Goal: Task Accomplishment & Management: Use online tool/utility

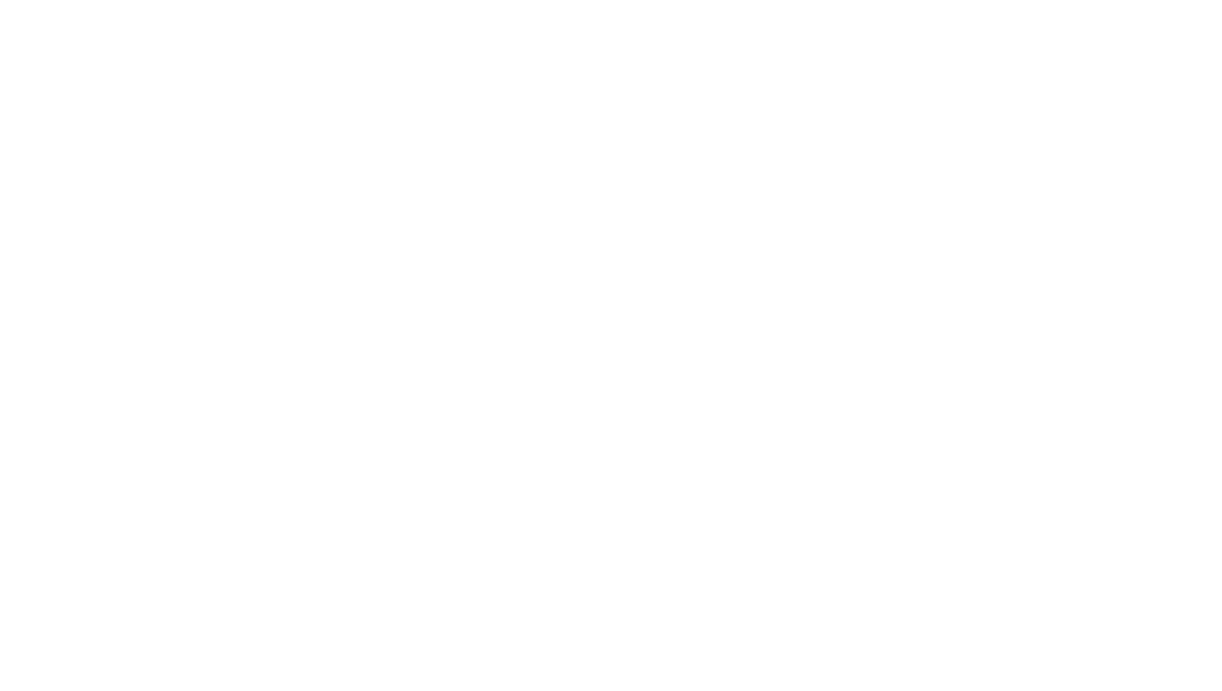
select select "Song"
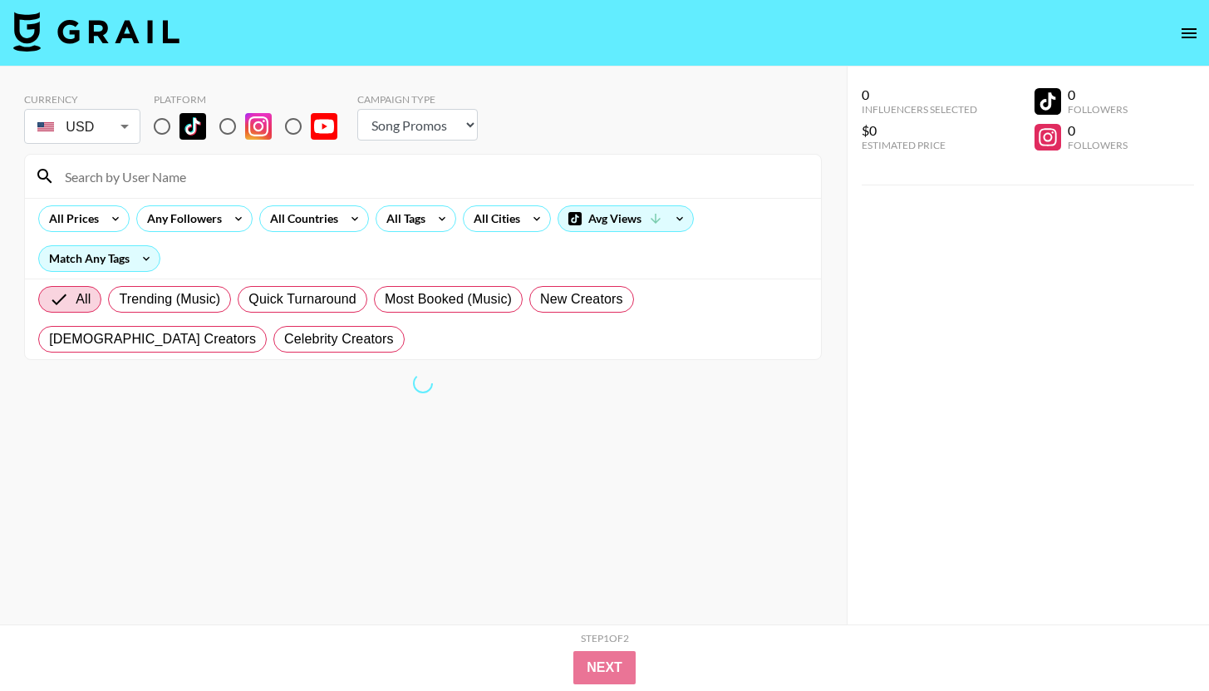
click at [174, 136] on input "radio" at bounding box center [162, 126] width 35 height 35
radio input "true"
click at [238, 131] on input "radio" at bounding box center [227, 126] width 35 height 35
radio input "true"
click at [229, 129] on input "radio" at bounding box center [227, 126] width 35 height 35
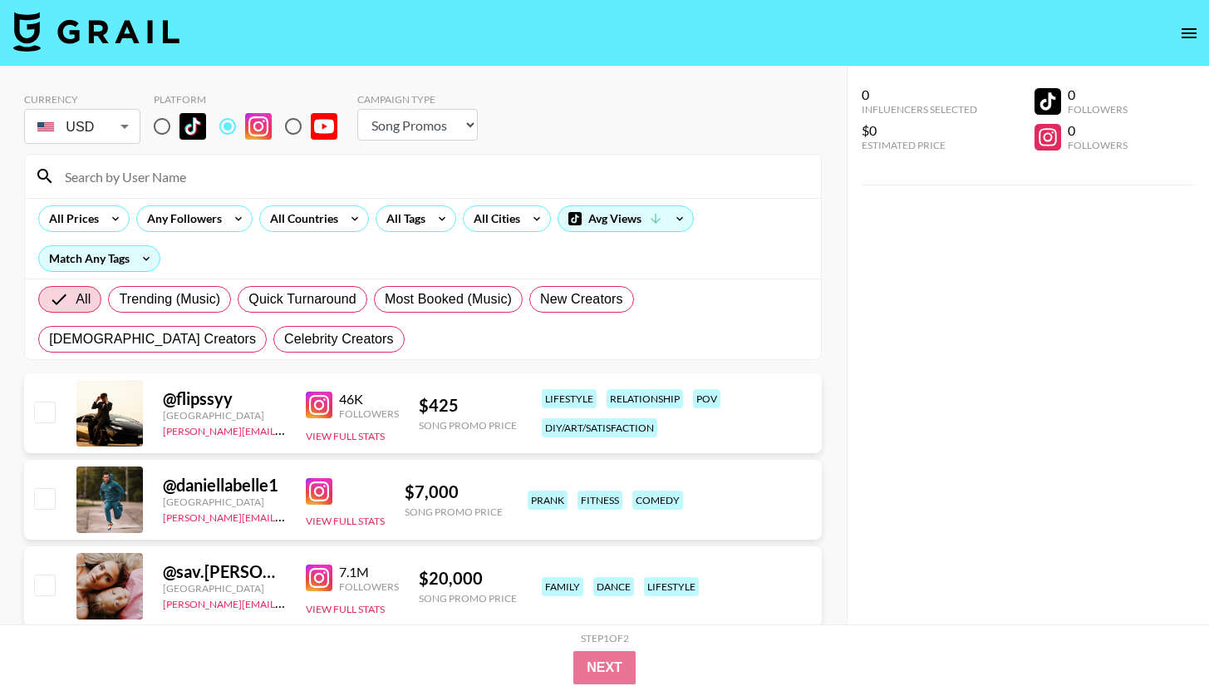
click at [201, 170] on input at bounding box center [433, 176] width 756 height 27
click at [223, 157] on div at bounding box center [423, 176] width 796 height 43
click at [259, 168] on input at bounding box center [433, 176] width 756 height 27
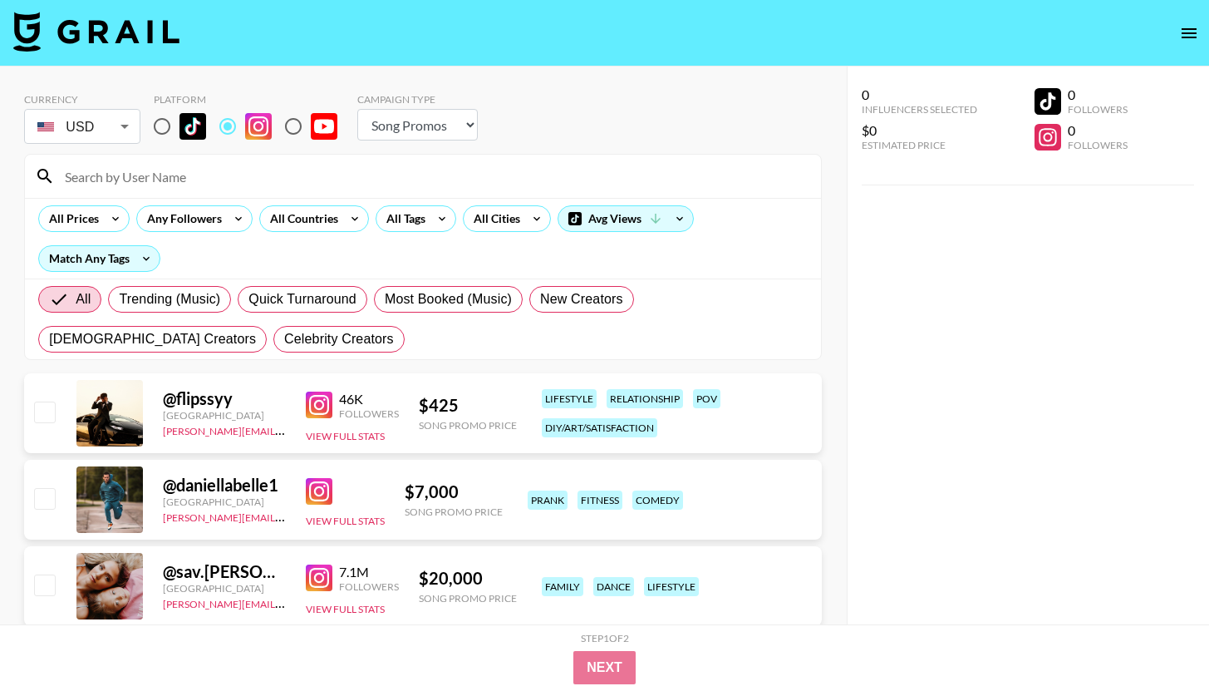
click at [292, 159] on div at bounding box center [423, 176] width 796 height 43
click at [416, 209] on div "All Tags" at bounding box center [403, 218] width 52 height 25
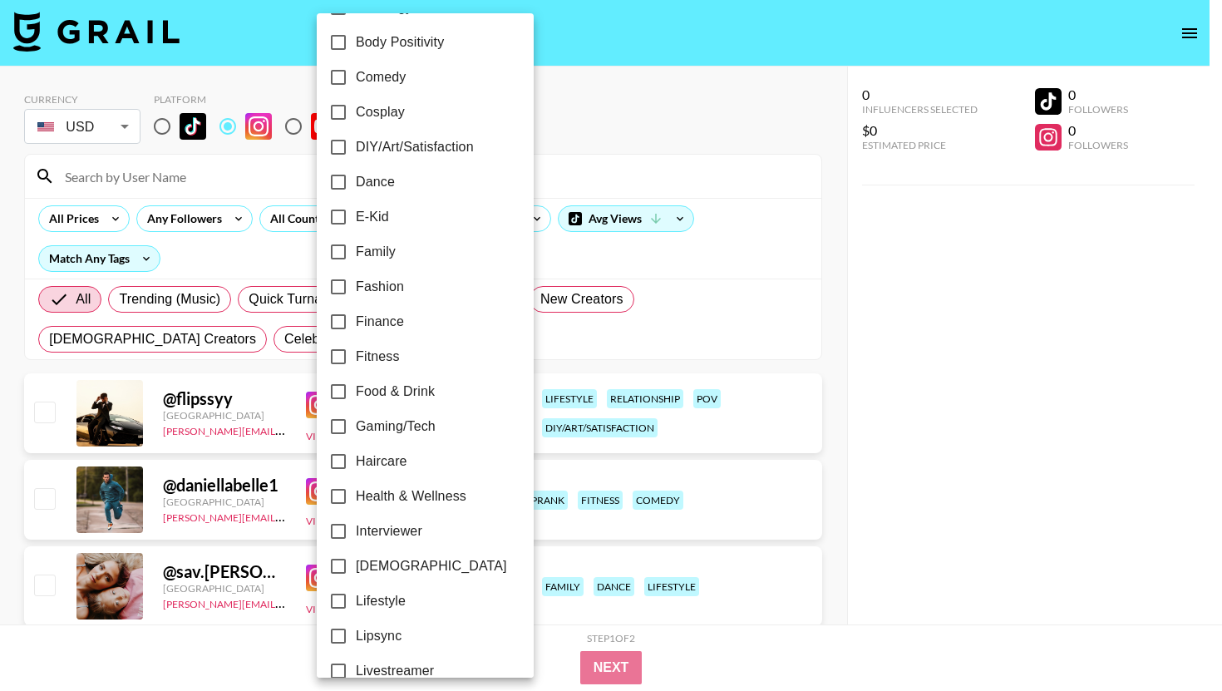
scroll to position [223, 0]
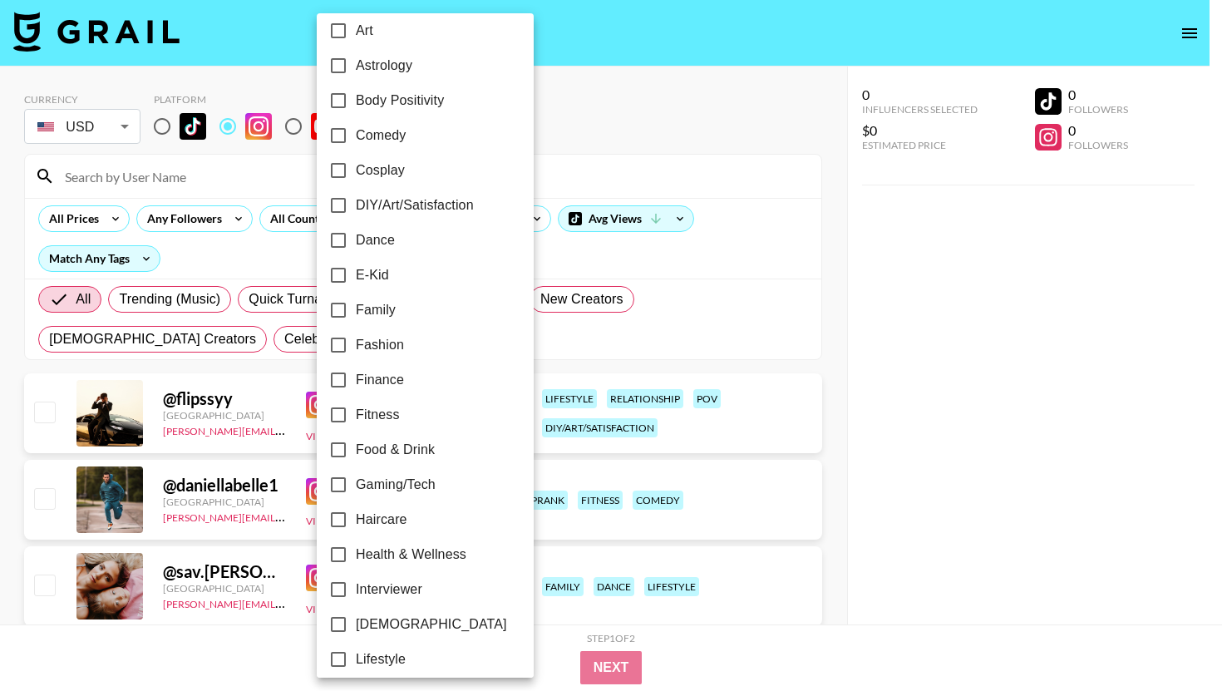
click at [589, 130] on div at bounding box center [611, 345] width 1222 height 691
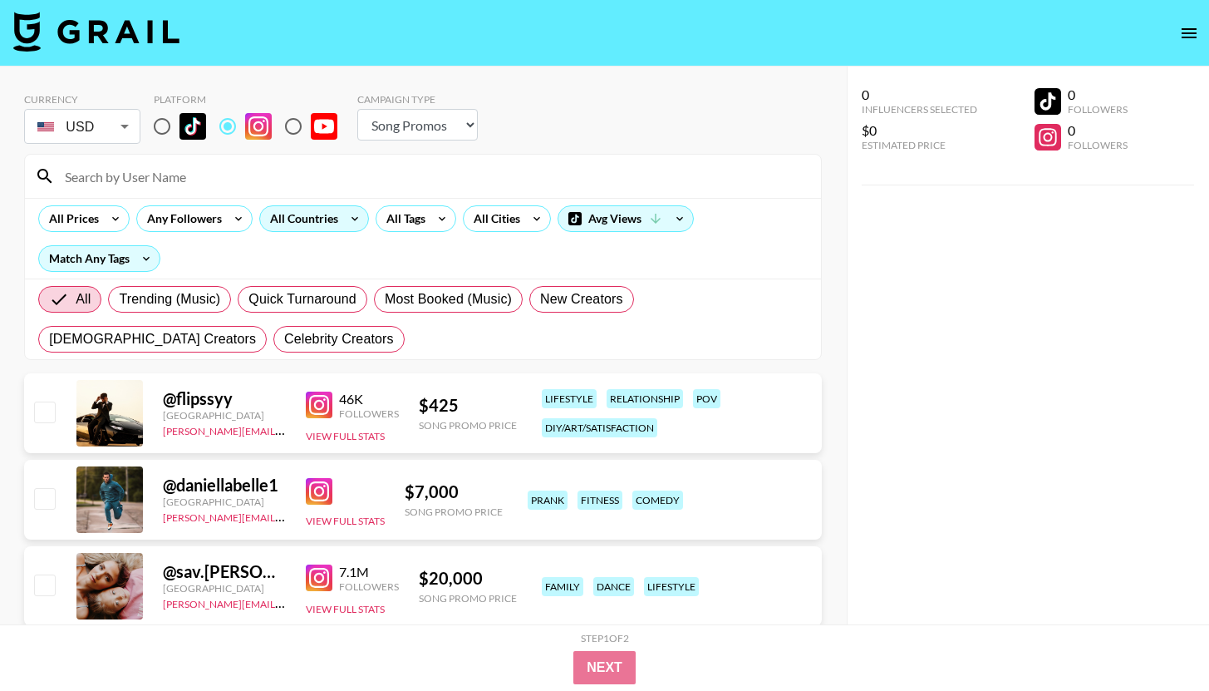
click at [342, 224] on icon at bounding box center [355, 218] width 27 height 25
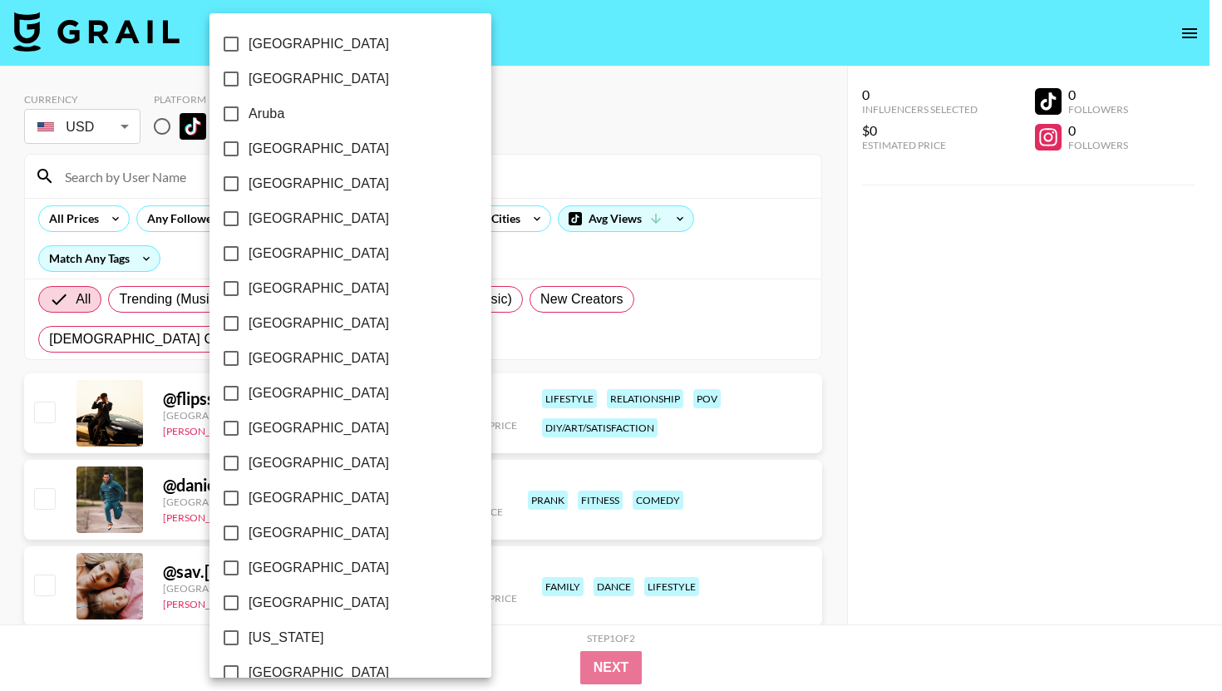
scroll to position [1248, 0]
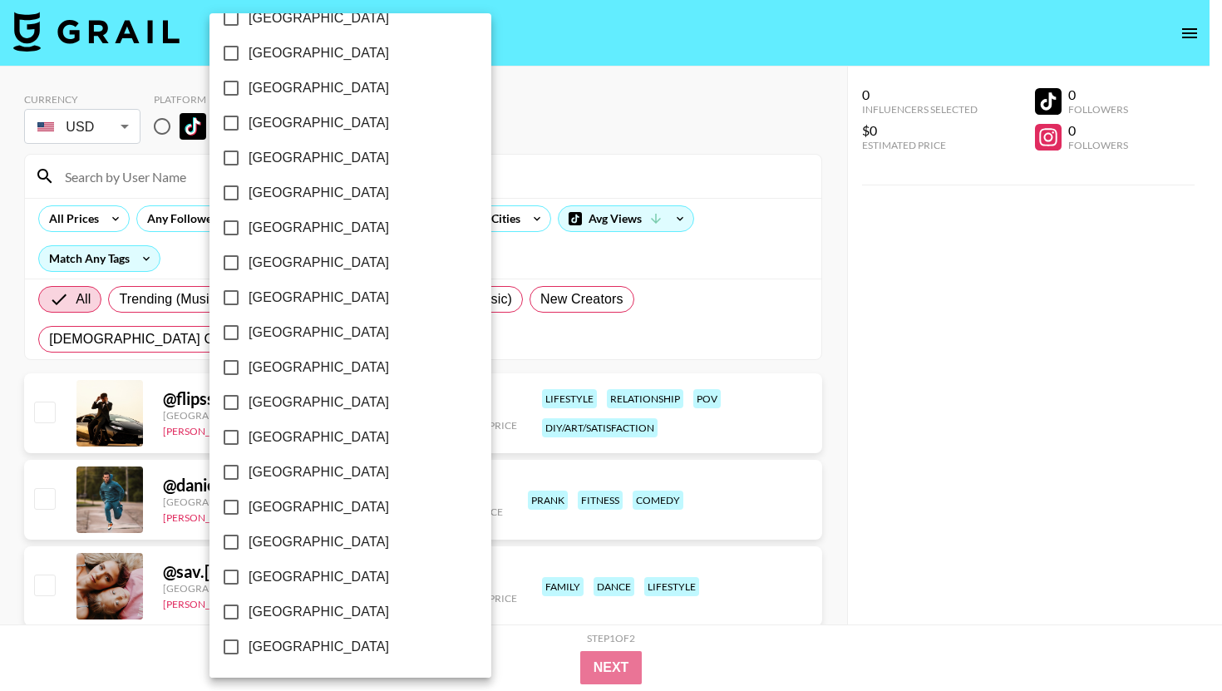
click at [285, 613] on span "United States" at bounding box center [319, 612] width 140 height 20
click at [249, 613] on input "United States" at bounding box center [231, 611] width 35 height 35
checkbox input "true"
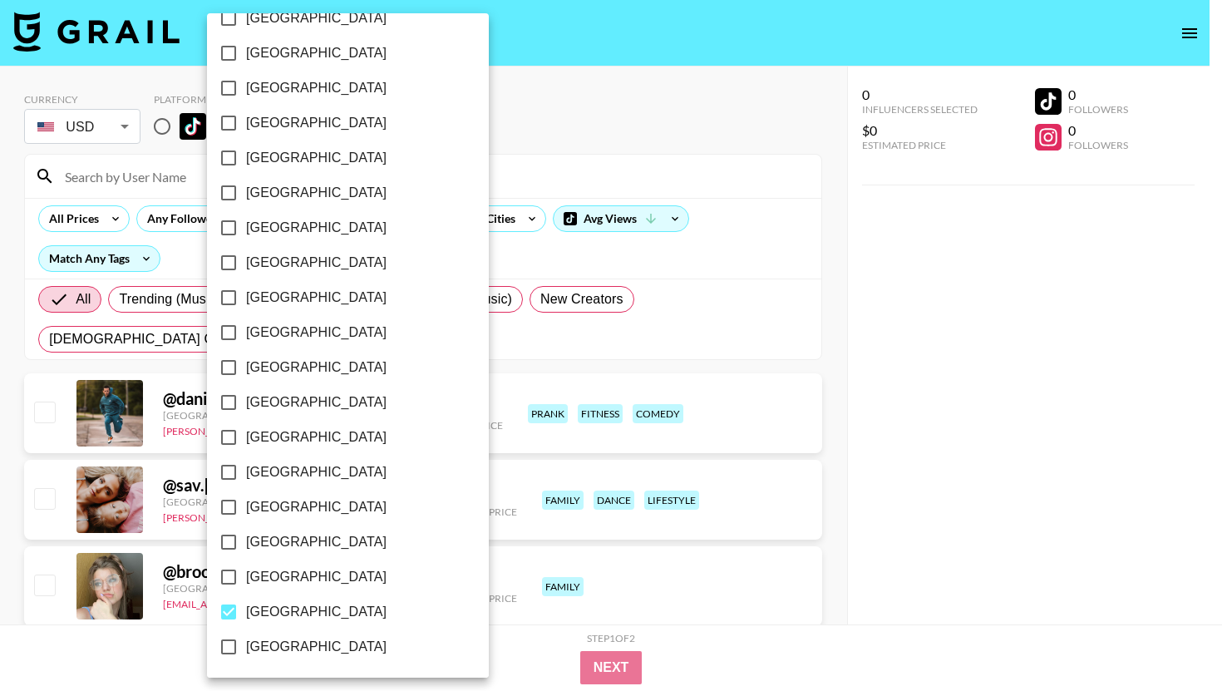
click at [569, 131] on div at bounding box center [611, 345] width 1222 height 691
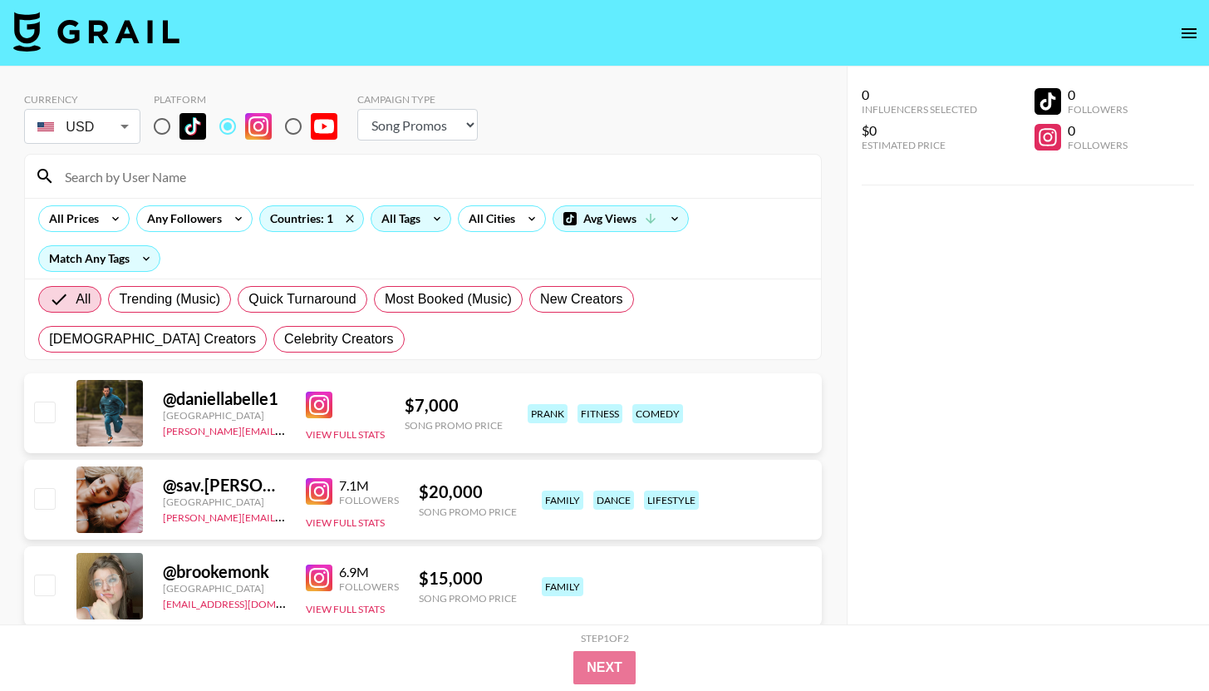
click at [410, 209] on div "All Tags" at bounding box center [398, 218] width 52 height 25
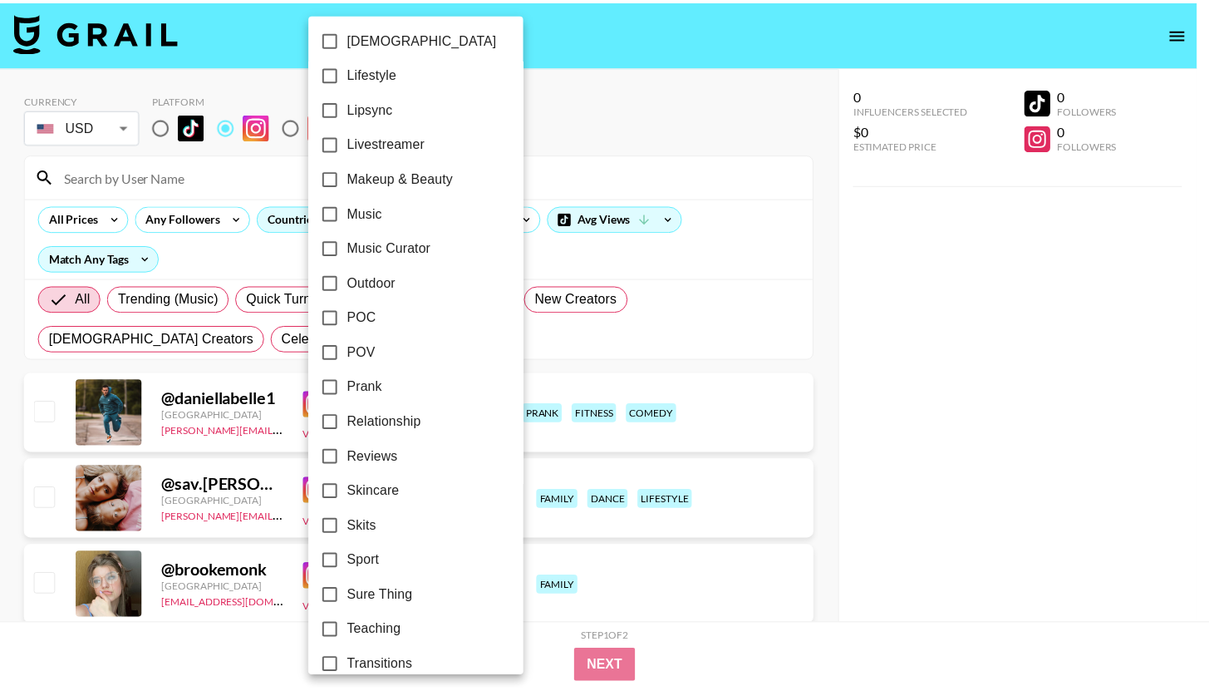
scroll to position [805, 0]
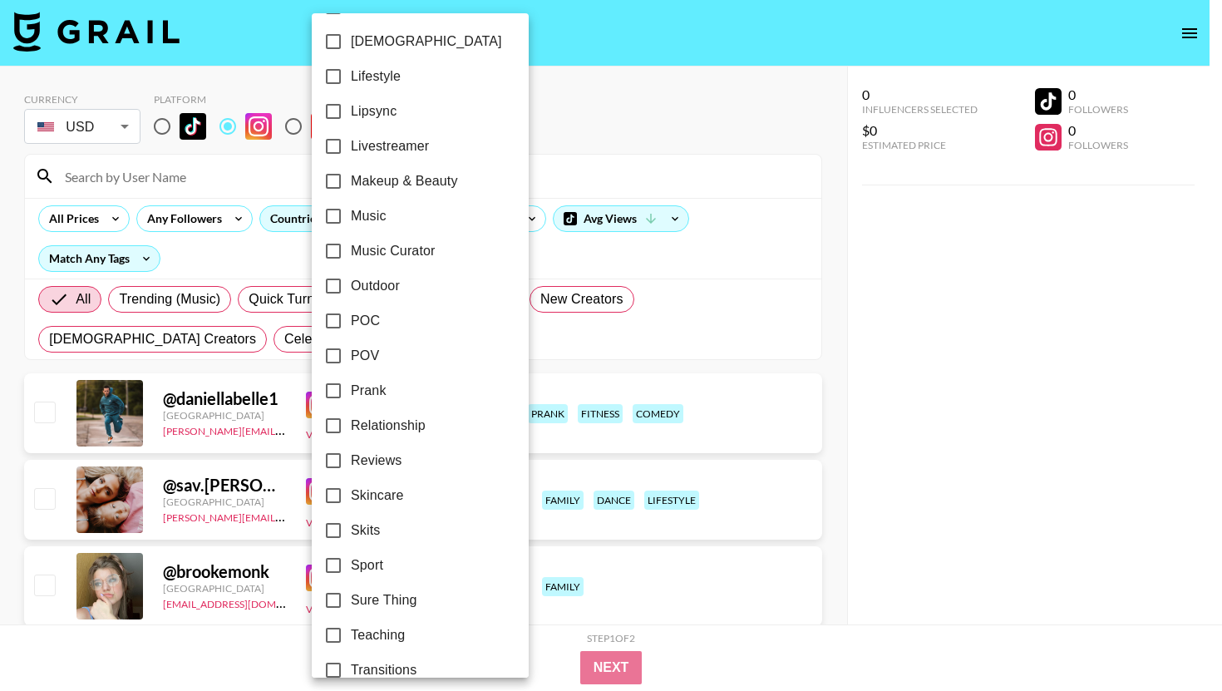
click at [540, 148] on div at bounding box center [611, 345] width 1222 height 691
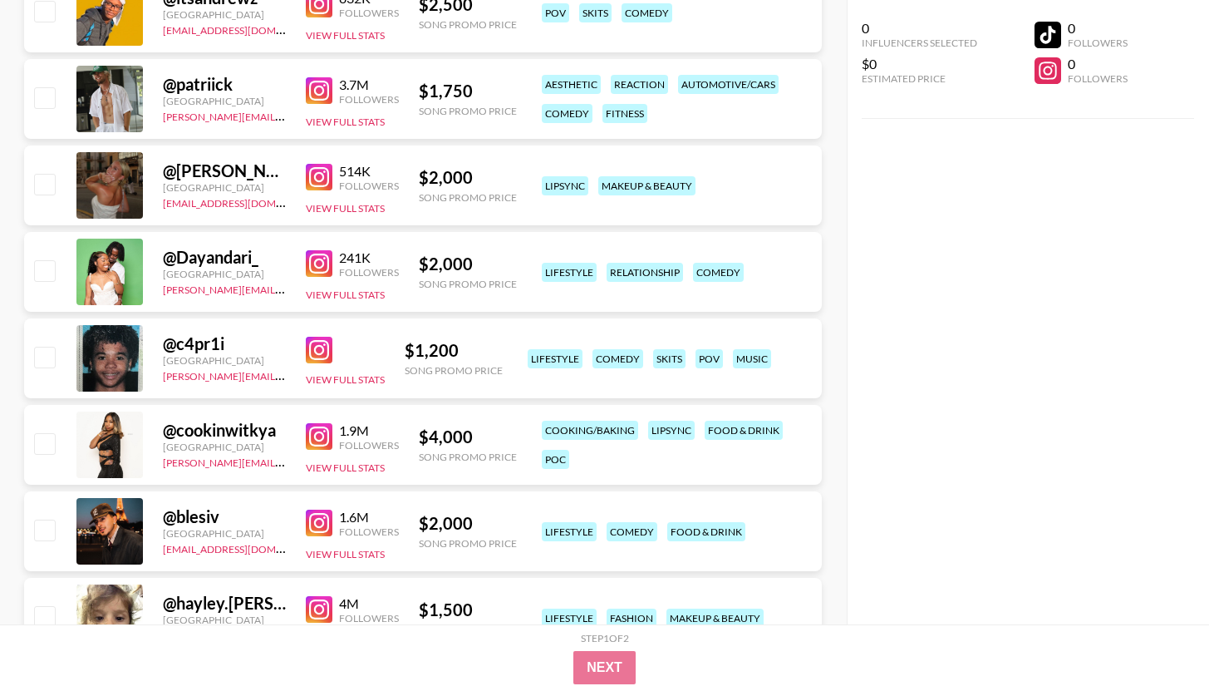
scroll to position [1697, 0]
click at [323, 185] on img at bounding box center [319, 178] width 27 height 27
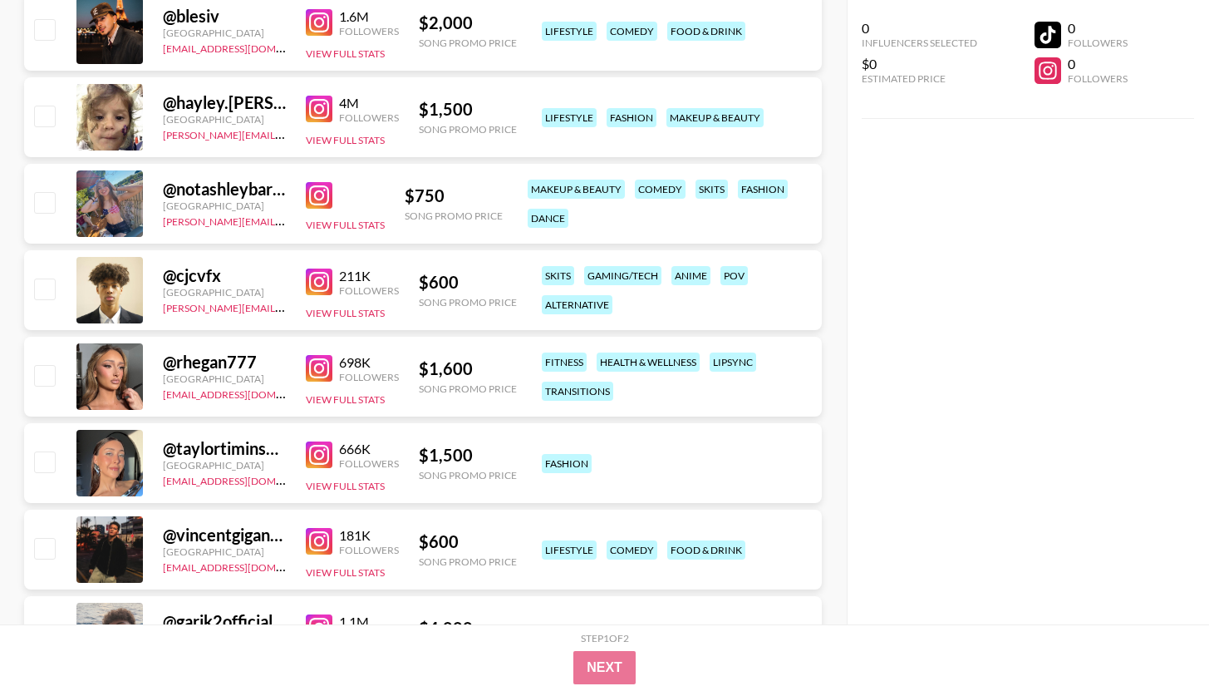
scroll to position [2426, 0]
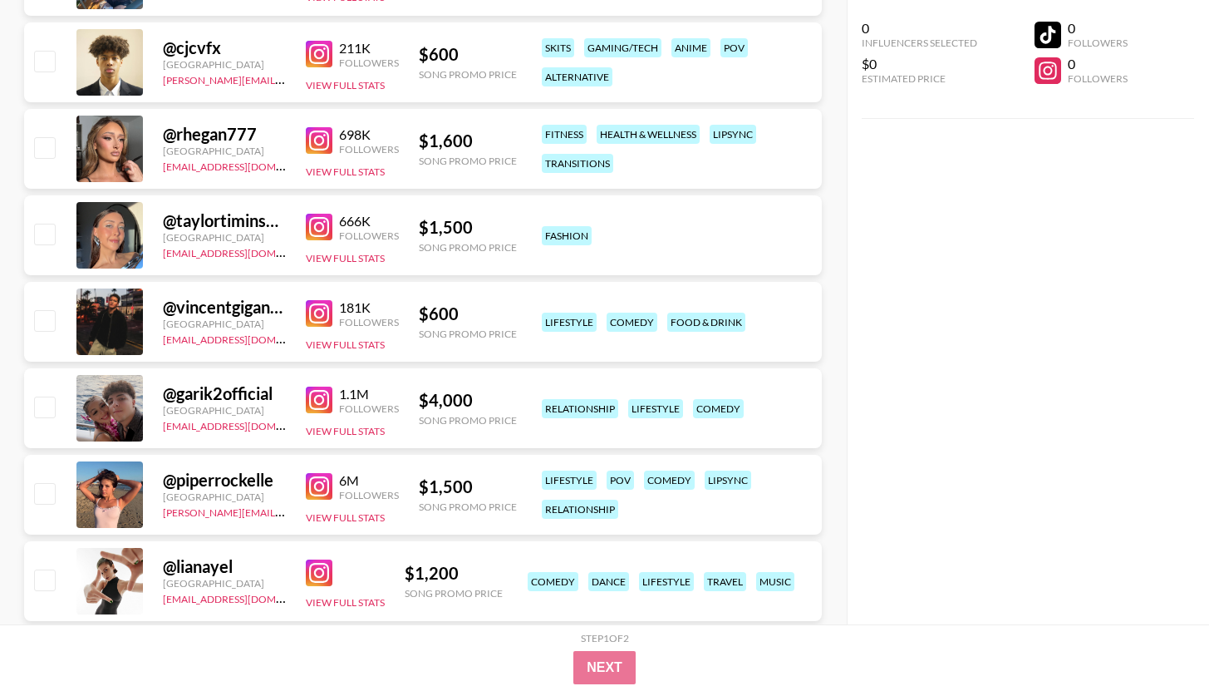
click at [311, 219] on img at bounding box center [319, 227] width 27 height 27
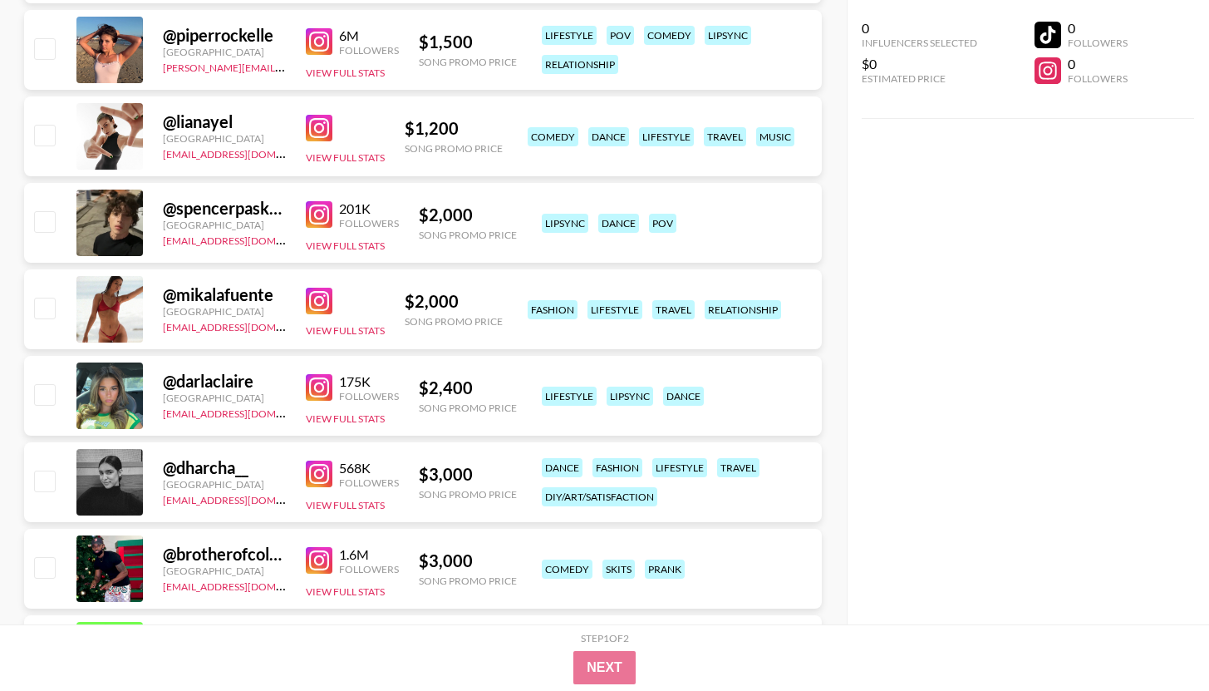
scroll to position [2869, 0]
click at [312, 385] on img at bounding box center [319, 388] width 27 height 27
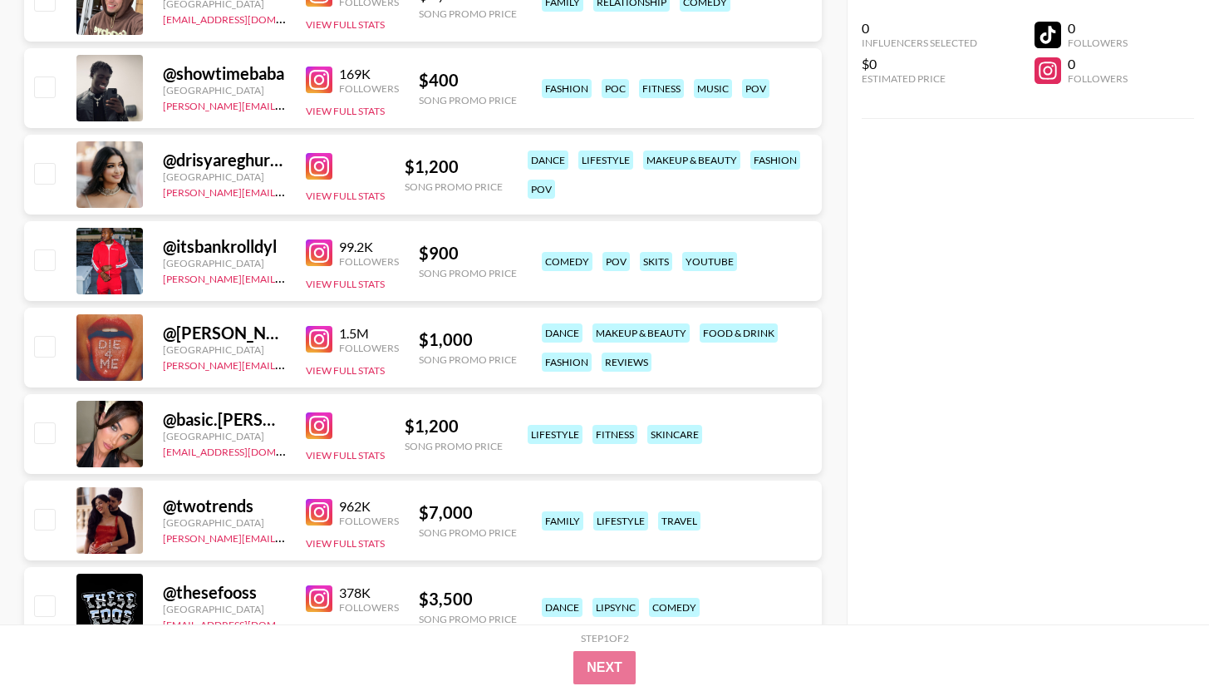
scroll to position [4906, 0]
click at [318, 421] on img at bounding box center [319, 426] width 27 height 27
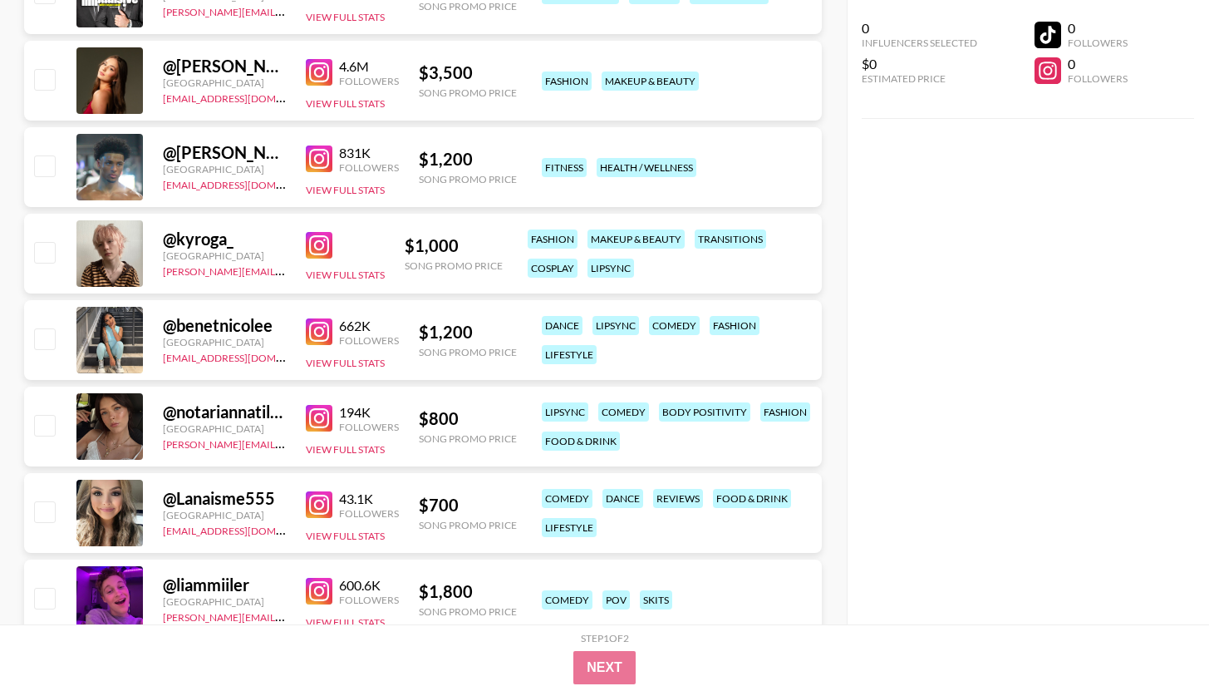
scroll to position [6905, 0]
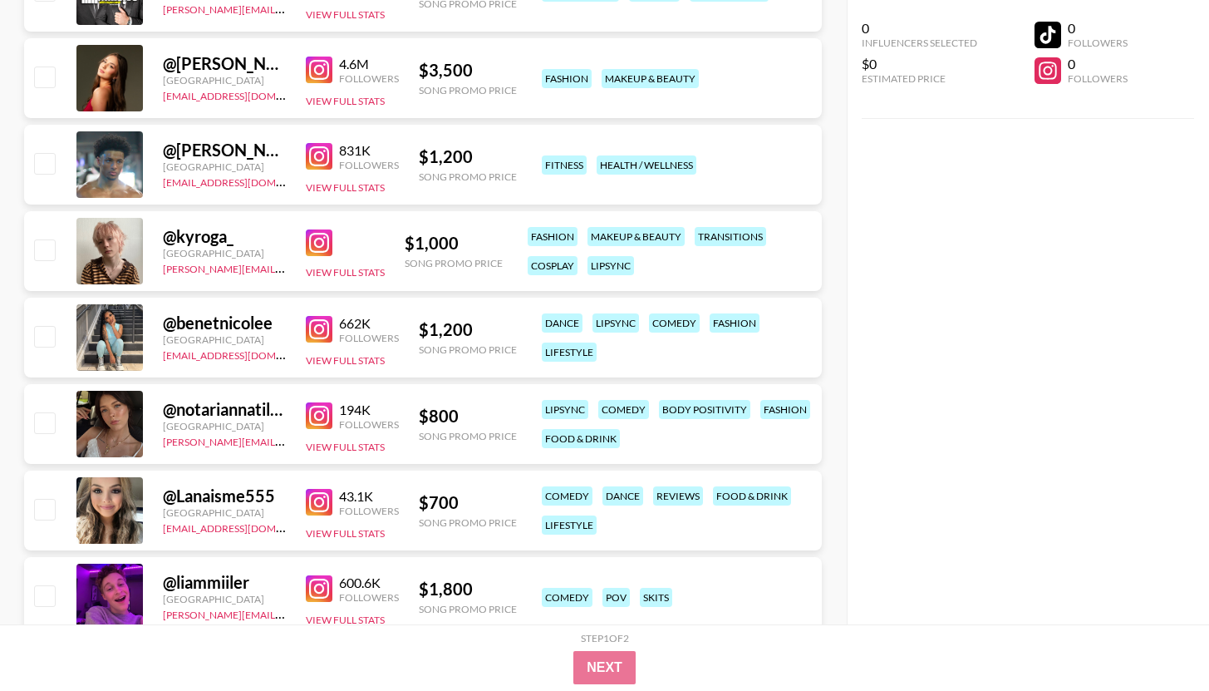
click at [328, 328] on img at bounding box center [319, 329] width 27 height 27
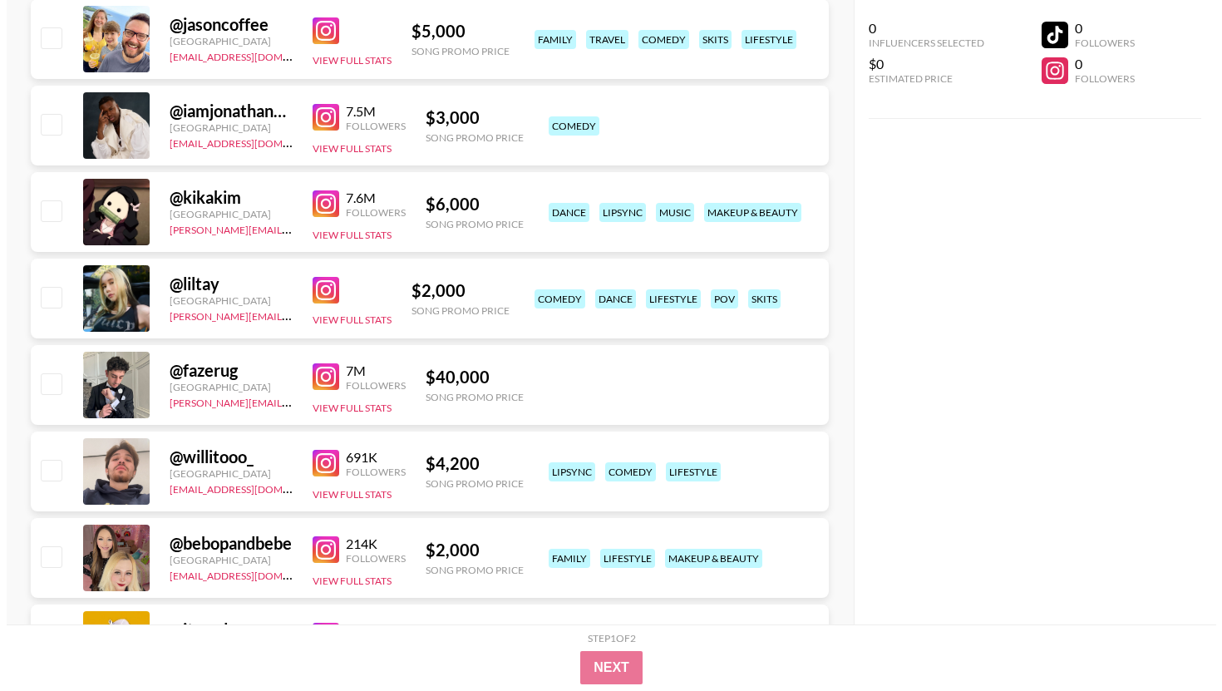
scroll to position [0, 0]
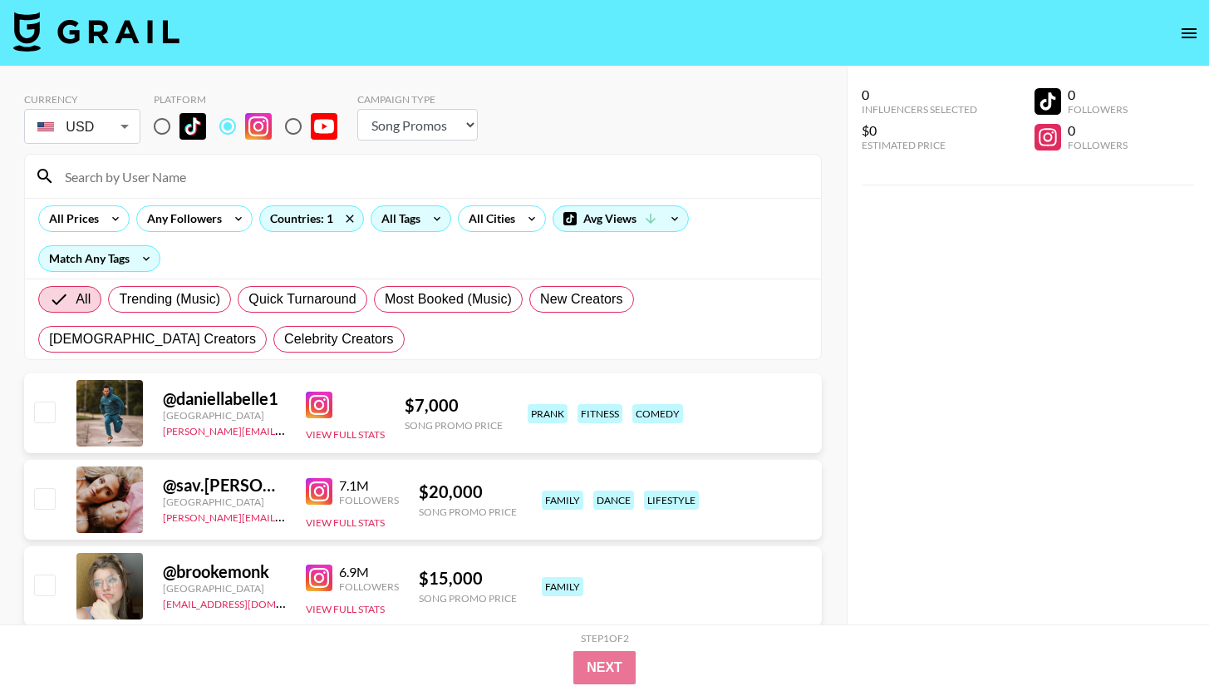
click at [377, 213] on div "All Tags" at bounding box center [398, 218] width 52 height 25
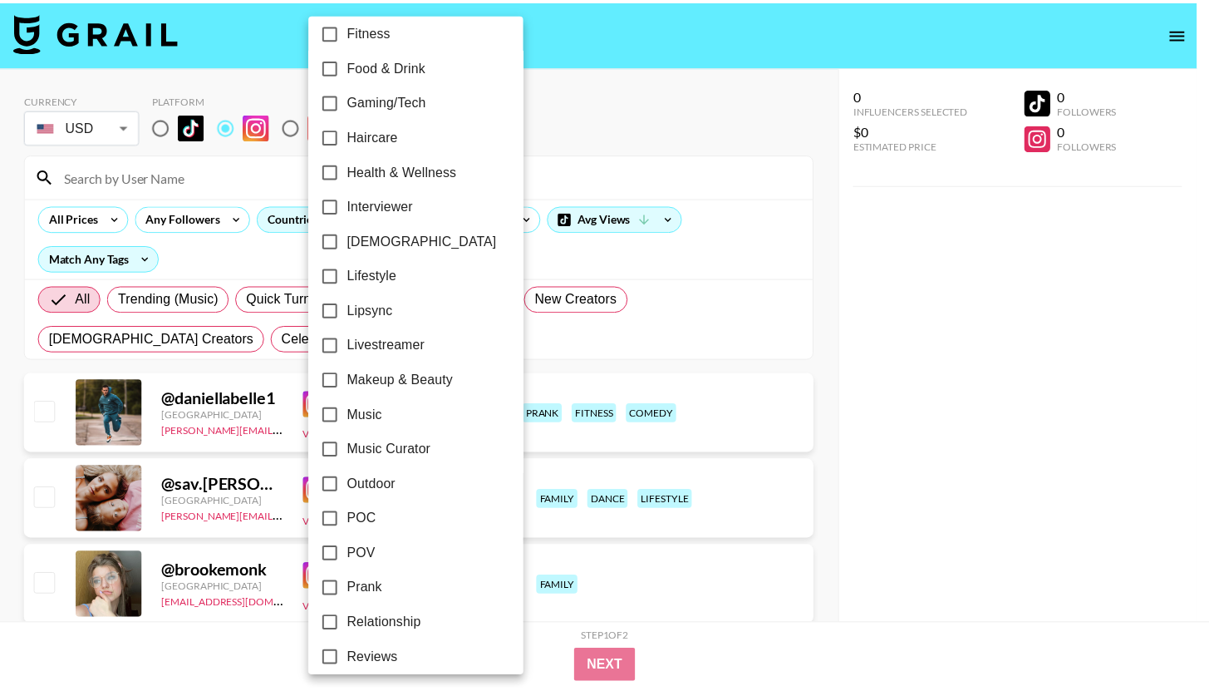
scroll to position [899, 0]
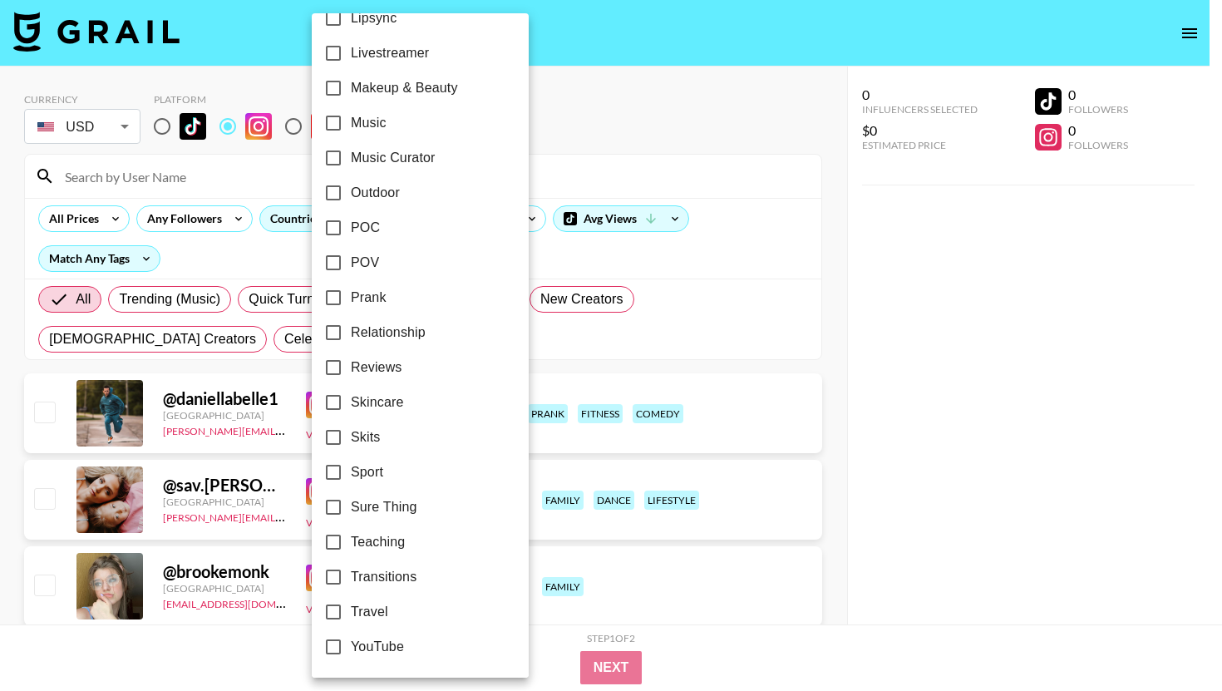
click at [362, 607] on span "Travel" at bounding box center [369, 612] width 37 height 20
click at [351, 607] on input "Travel" at bounding box center [333, 611] width 35 height 35
checkbox input "true"
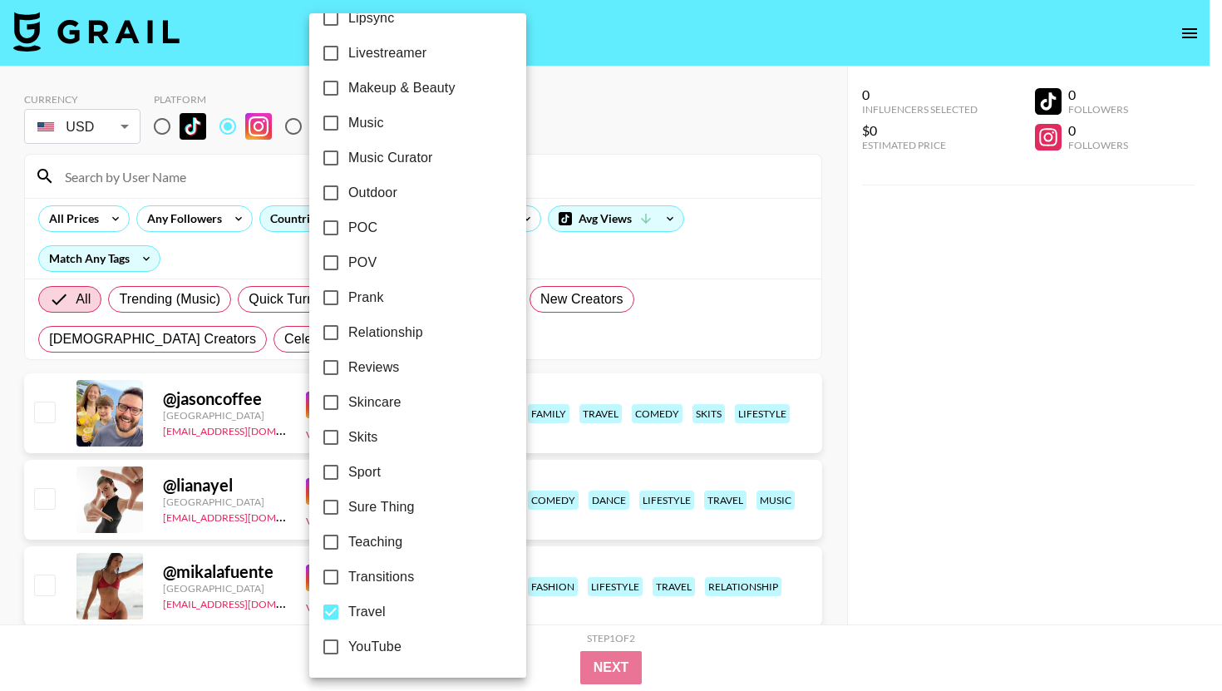
click at [939, 488] on div at bounding box center [611, 345] width 1222 height 691
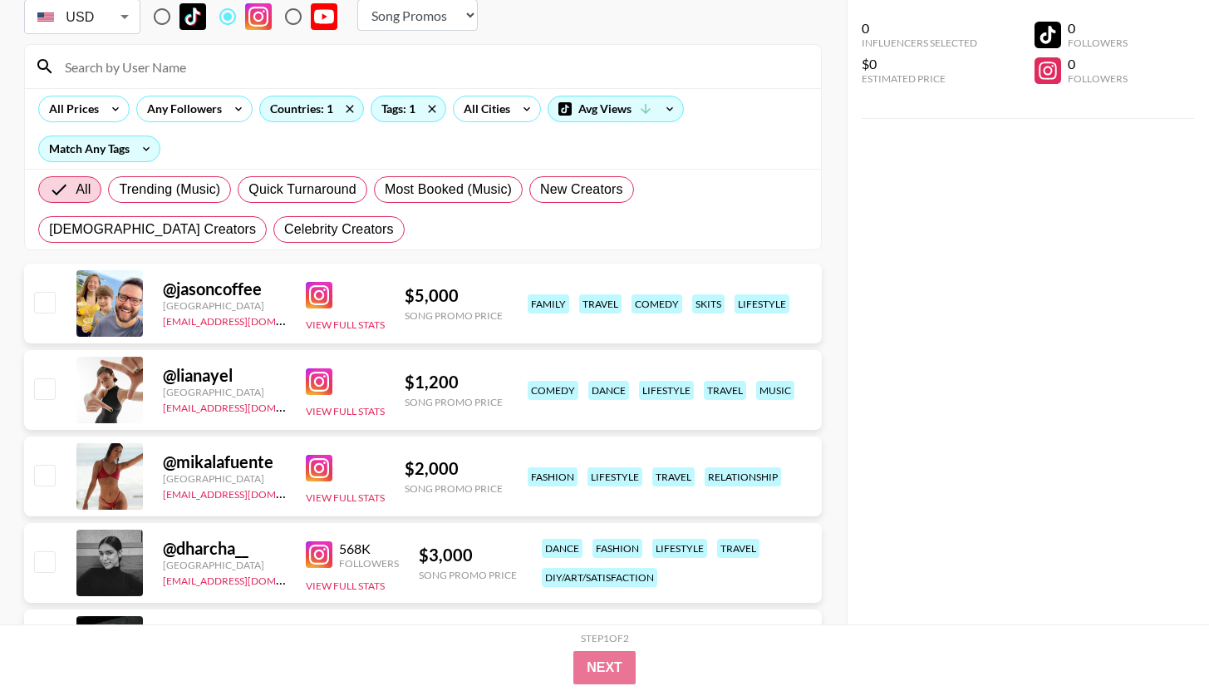
scroll to position [128, 0]
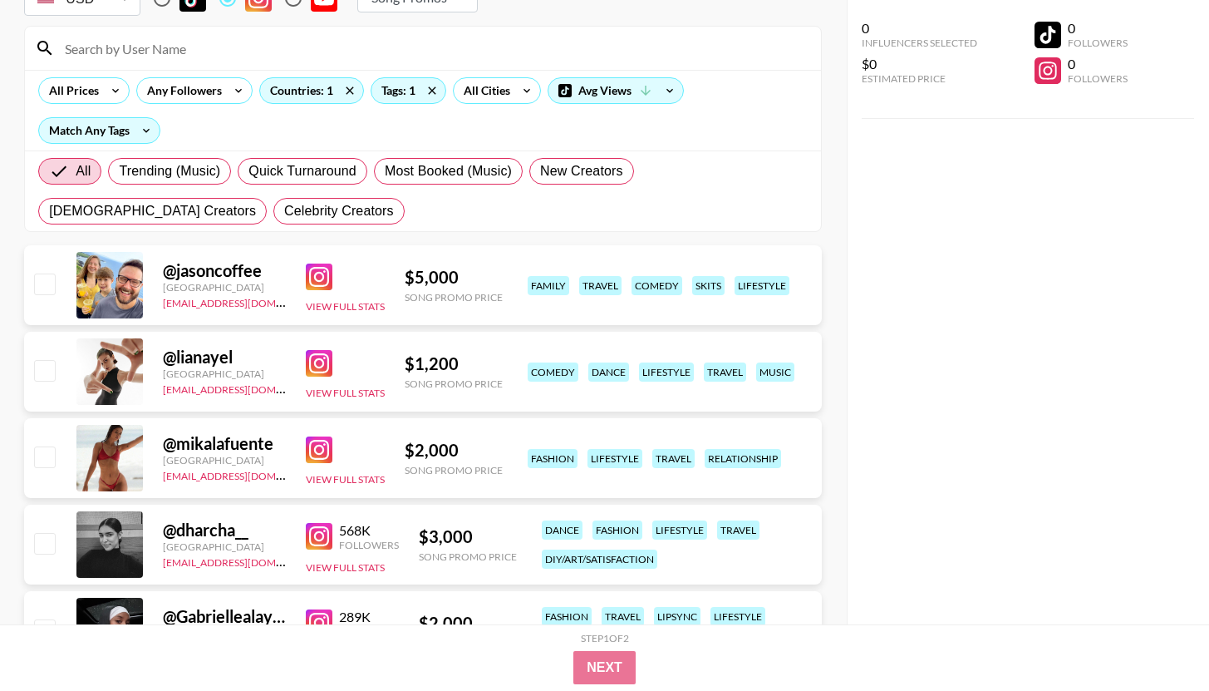
click at [310, 449] on img at bounding box center [319, 449] width 27 height 27
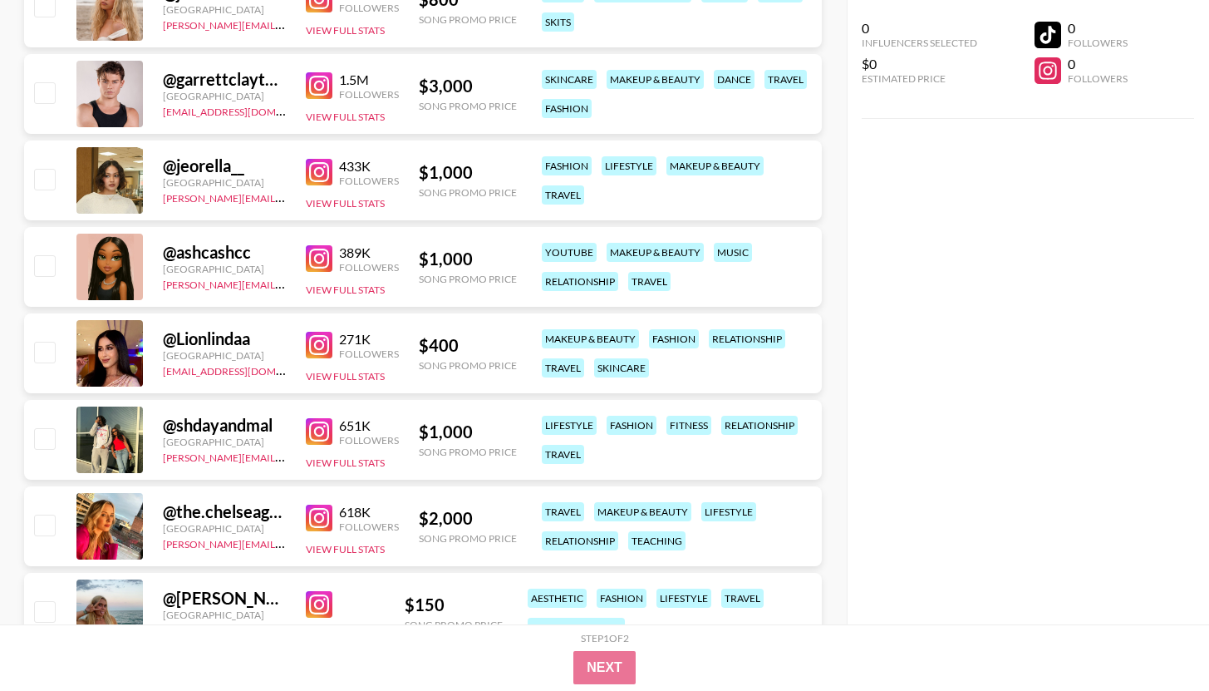
scroll to position [1481, 0]
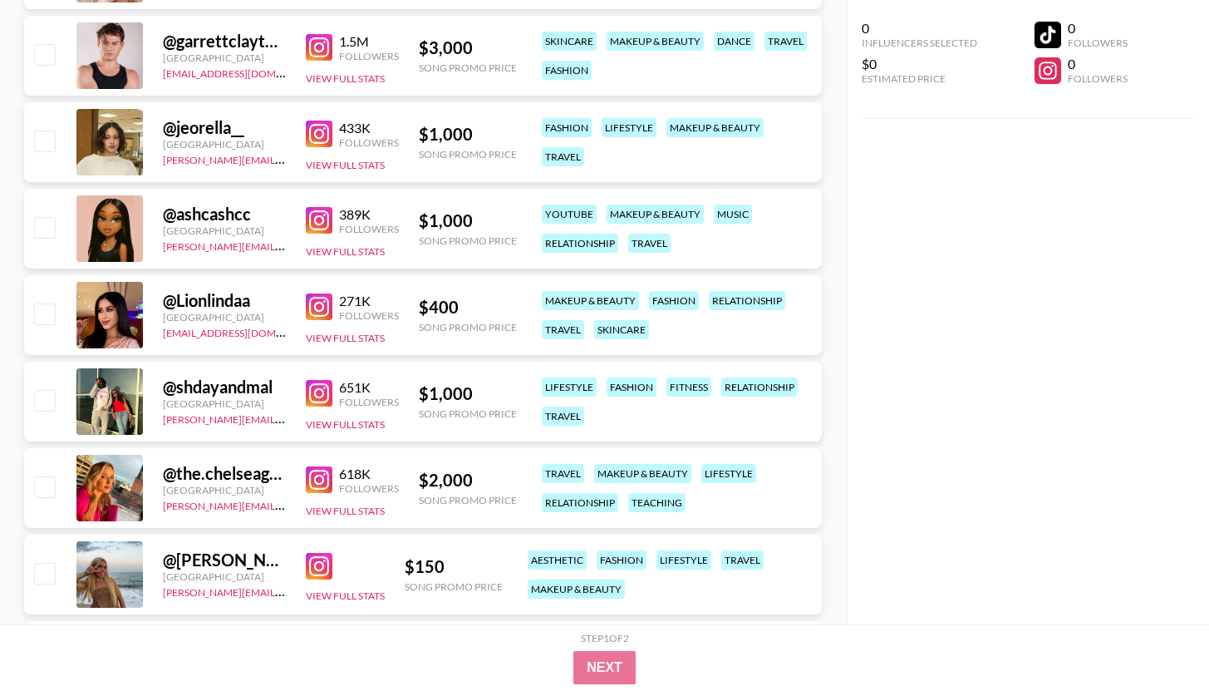
click at [319, 476] on img at bounding box center [319, 479] width 27 height 27
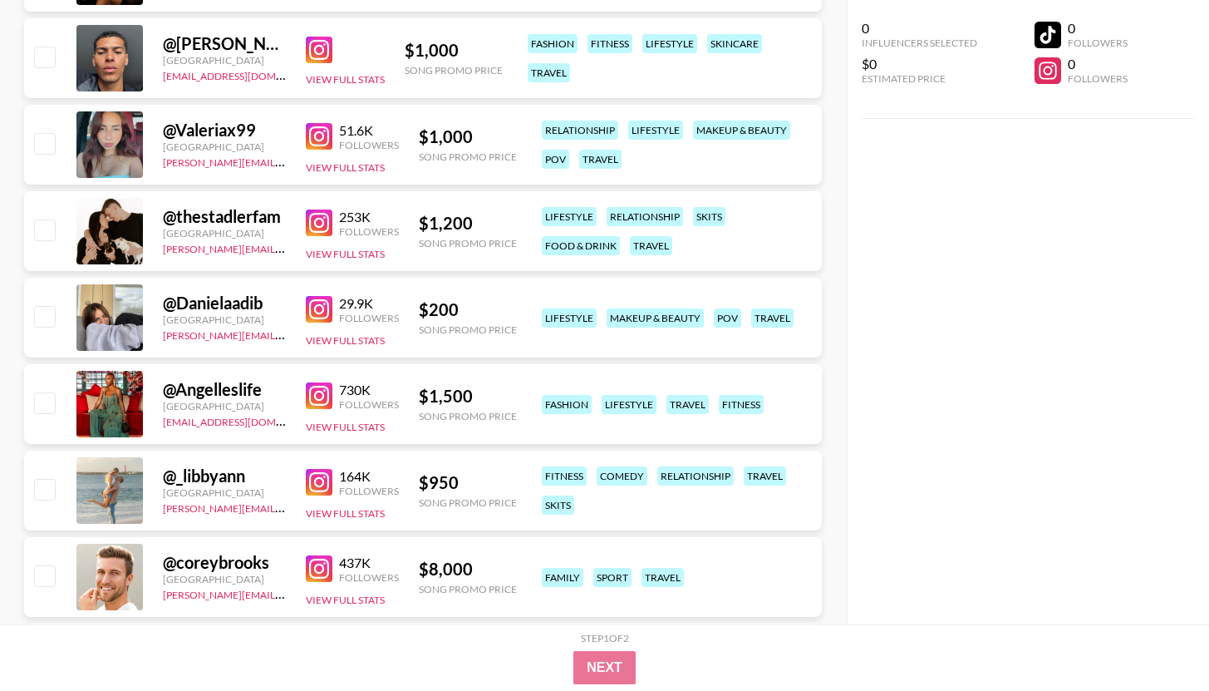
scroll to position [2787, 0]
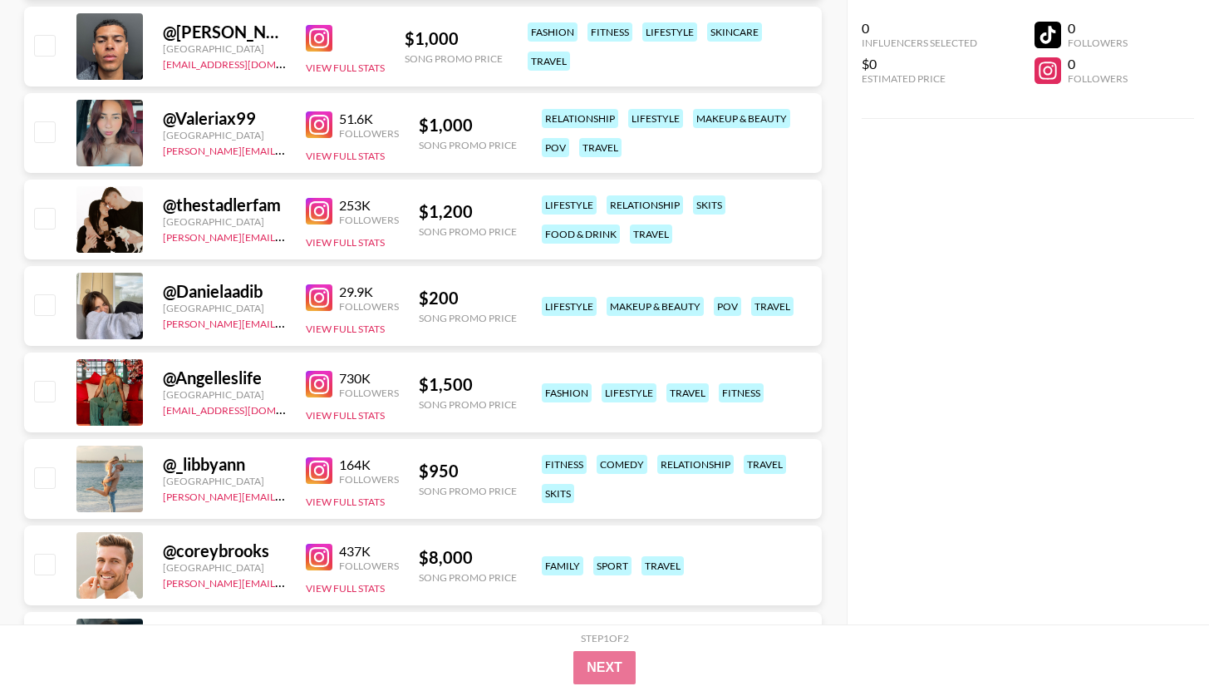
click at [319, 469] on img at bounding box center [319, 470] width 27 height 27
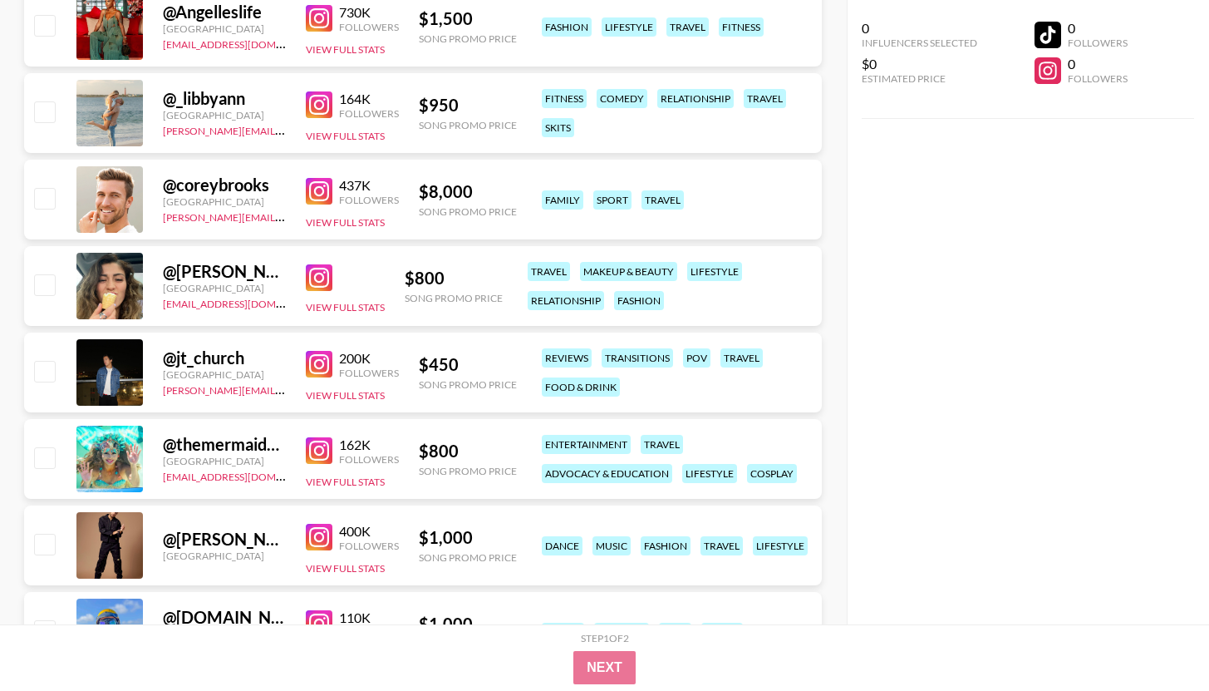
scroll to position [3156, 0]
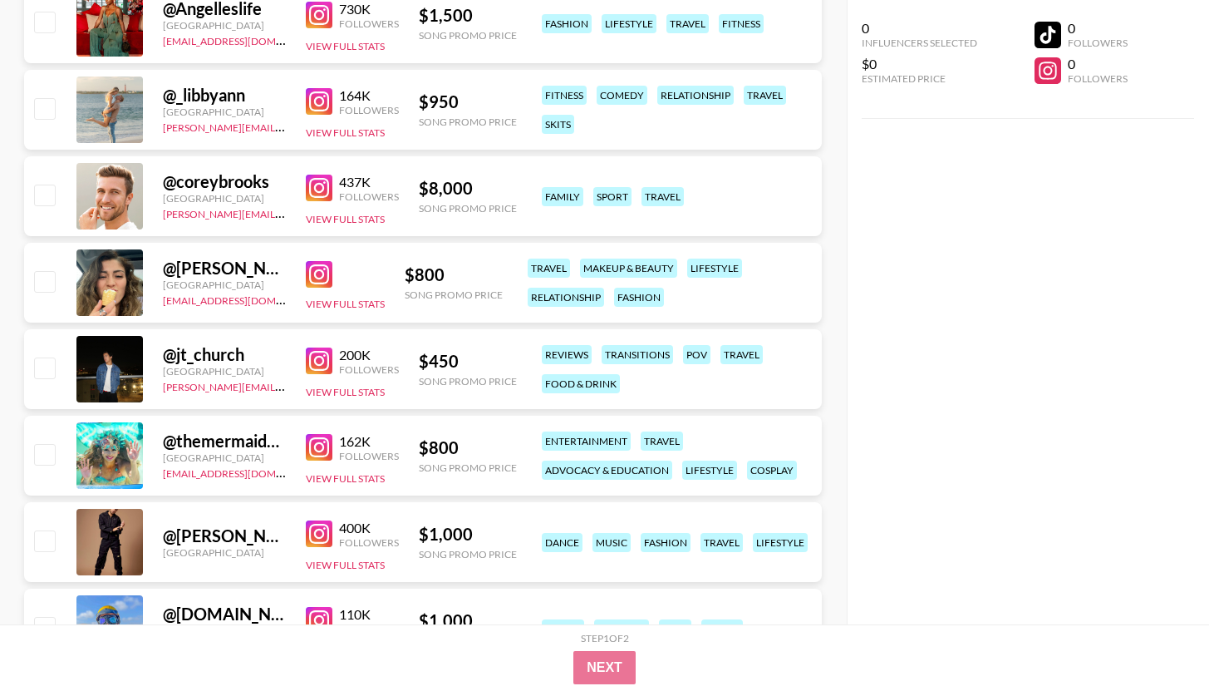
click at [316, 282] on img at bounding box center [319, 274] width 27 height 27
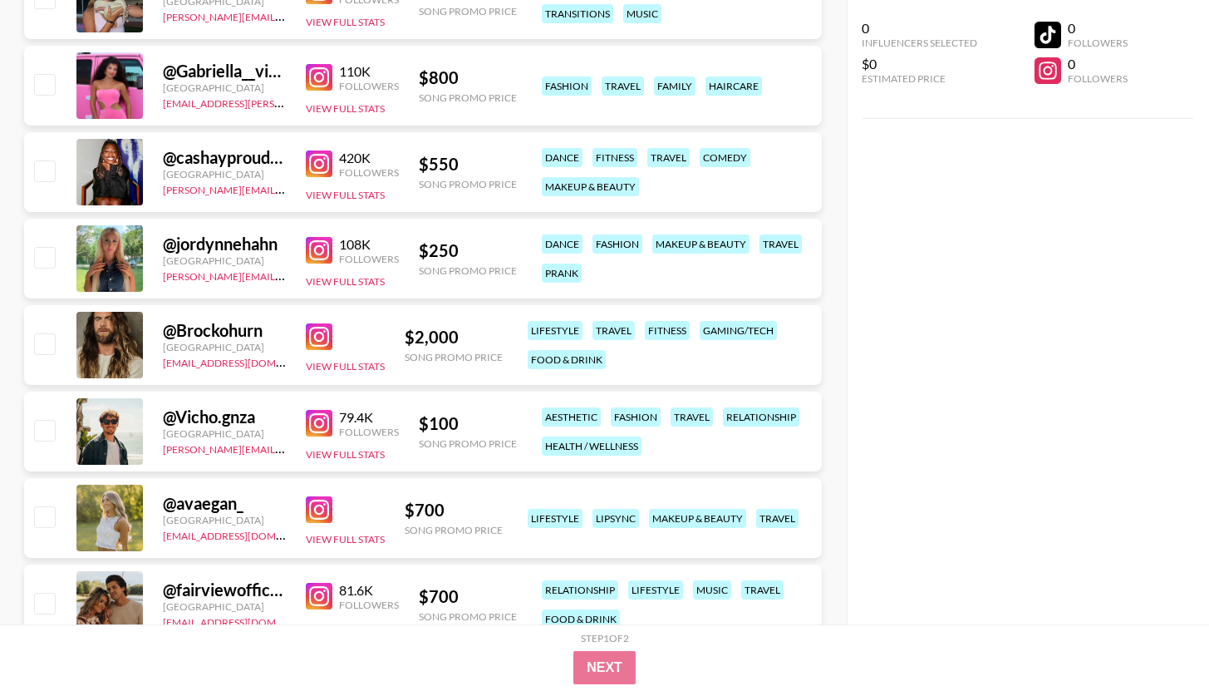
scroll to position [4091, 0]
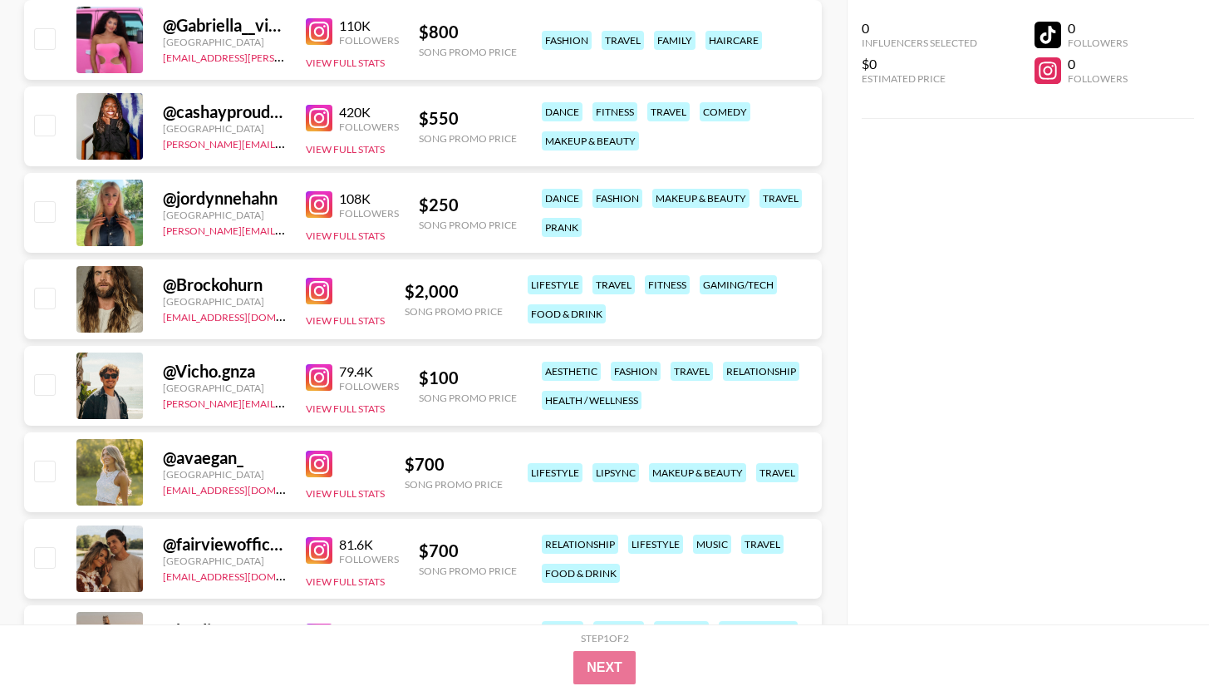
click at [316, 475] on img at bounding box center [319, 464] width 27 height 27
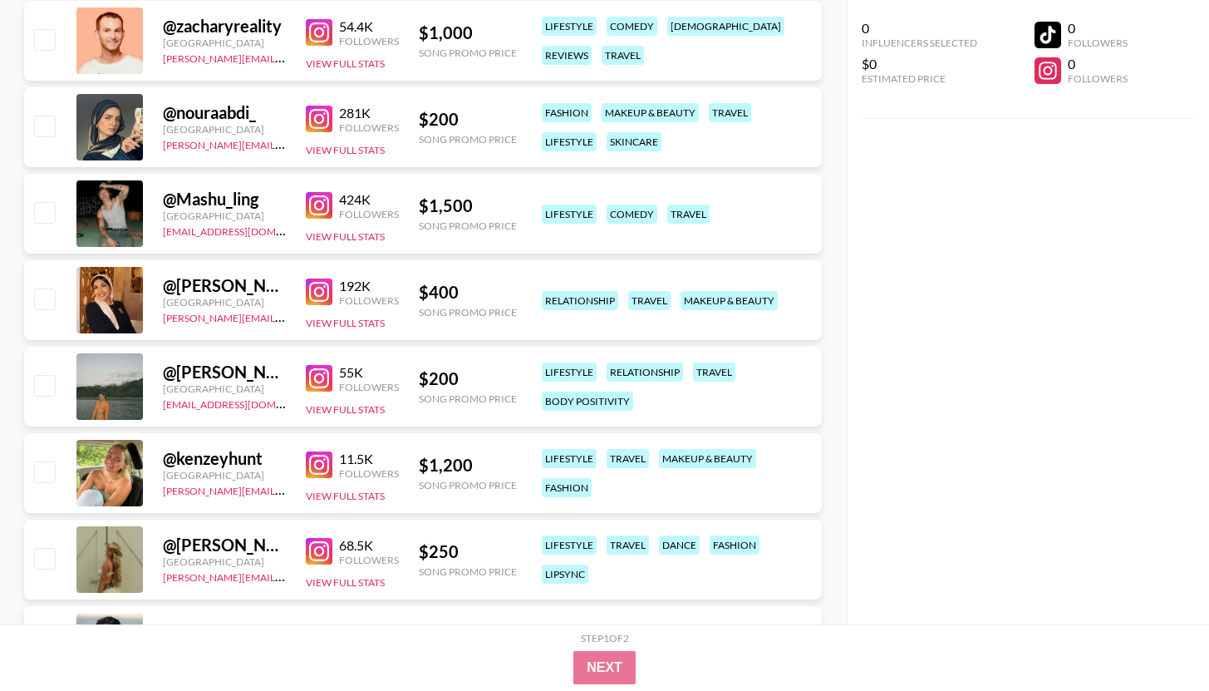
scroll to position [4788, 0]
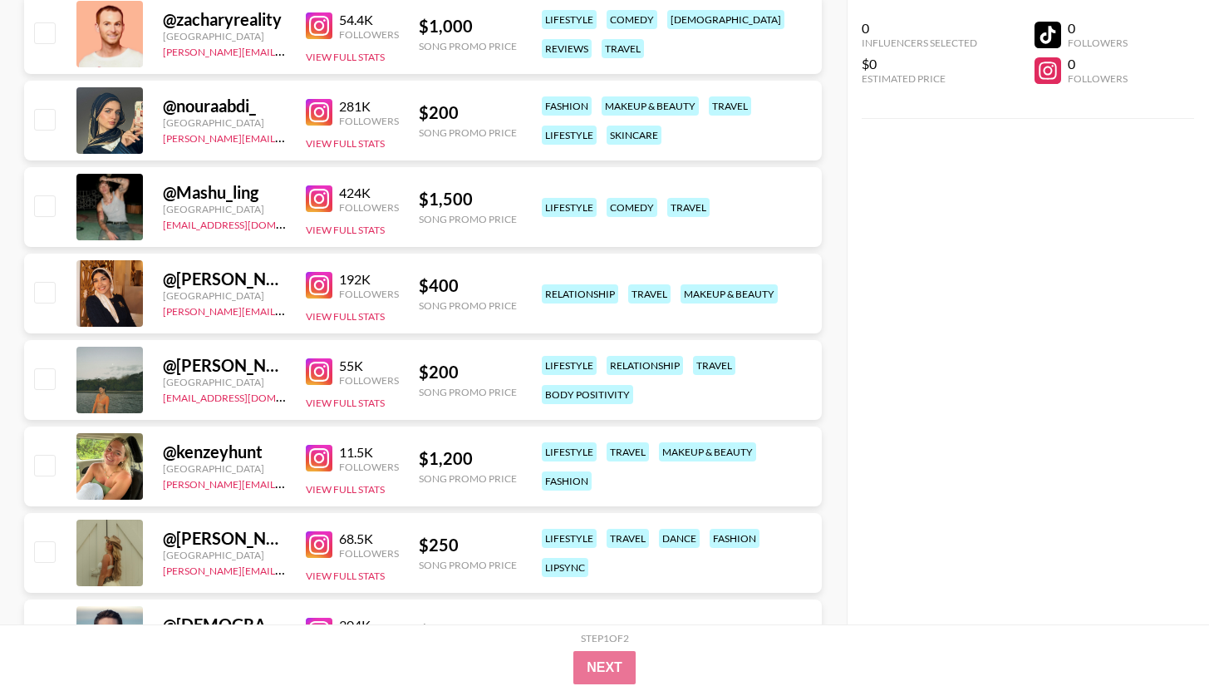
click at [323, 457] on img at bounding box center [319, 458] width 27 height 27
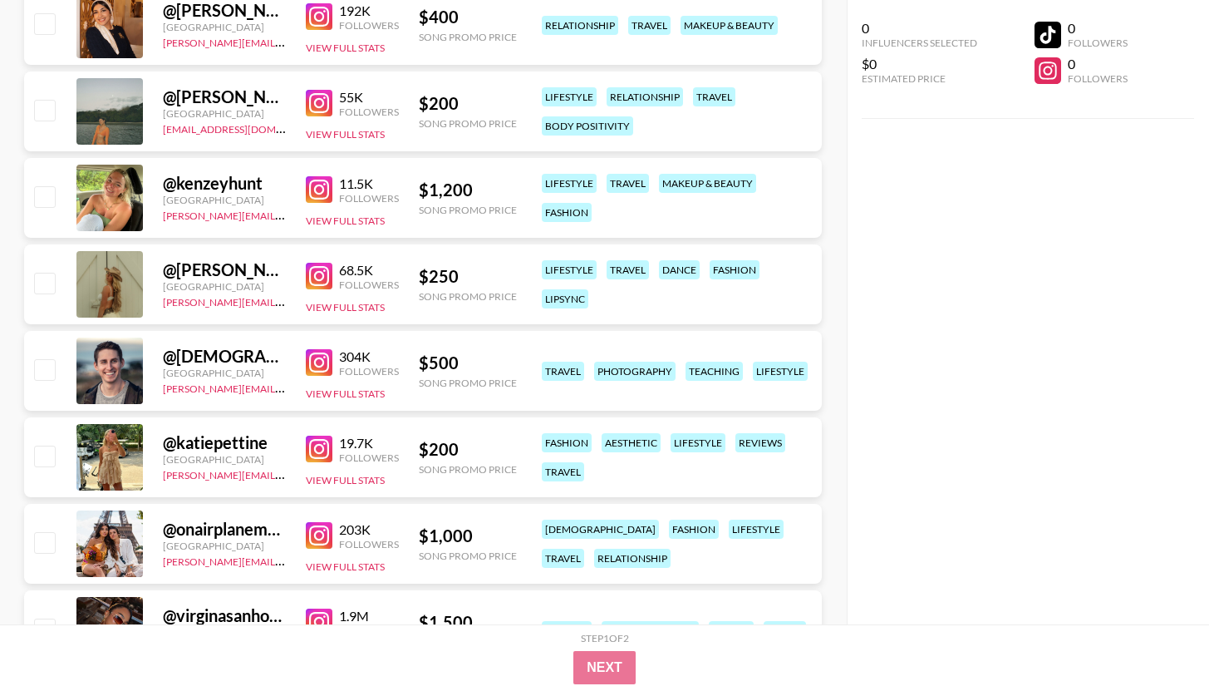
scroll to position [5059, 0]
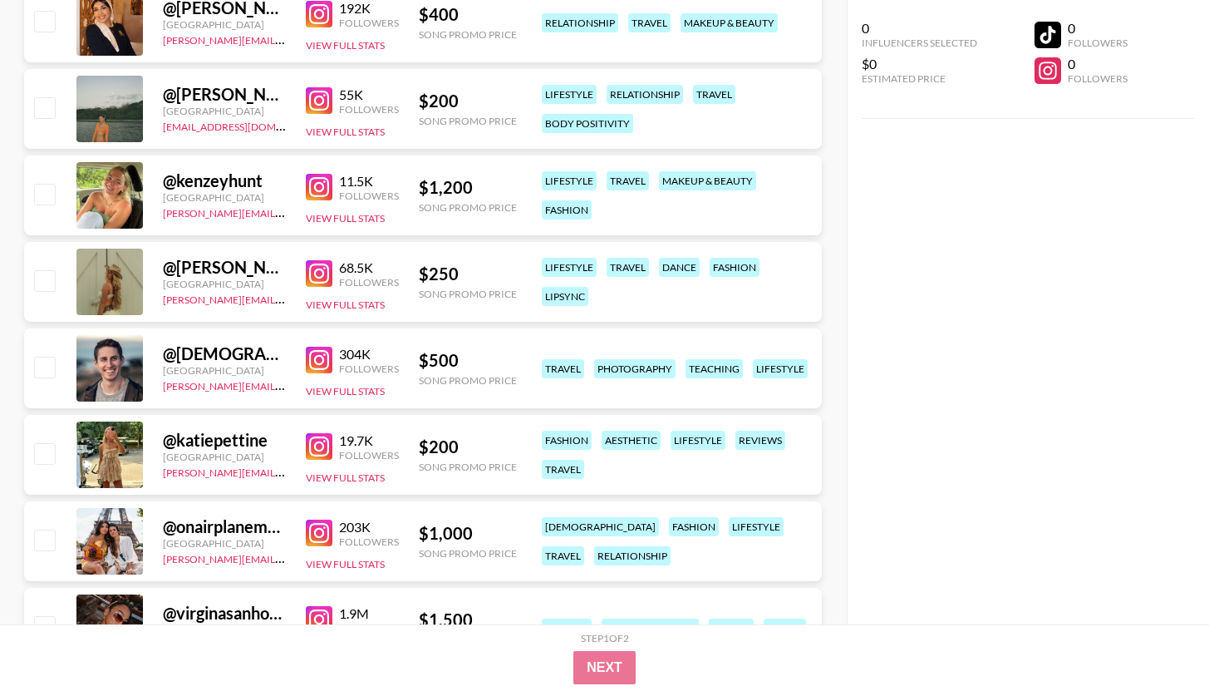
click at [321, 264] on img at bounding box center [319, 273] width 27 height 27
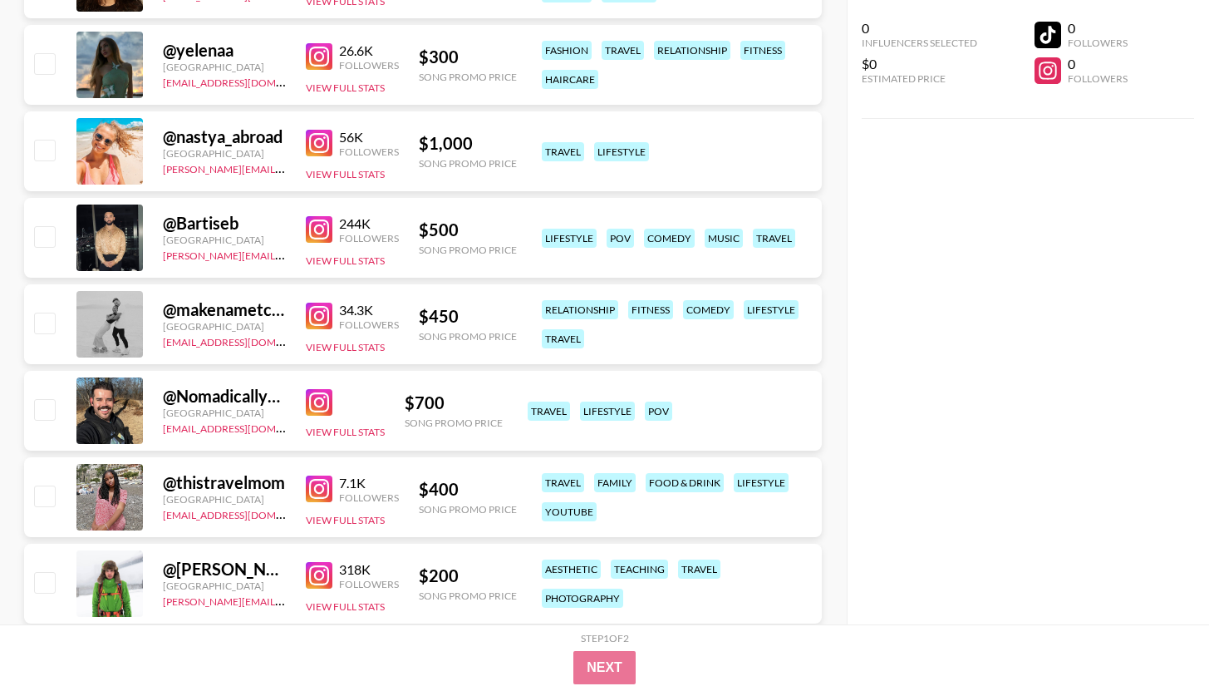
scroll to position [5794, 0]
click at [317, 135] on img at bounding box center [319, 144] width 27 height 27
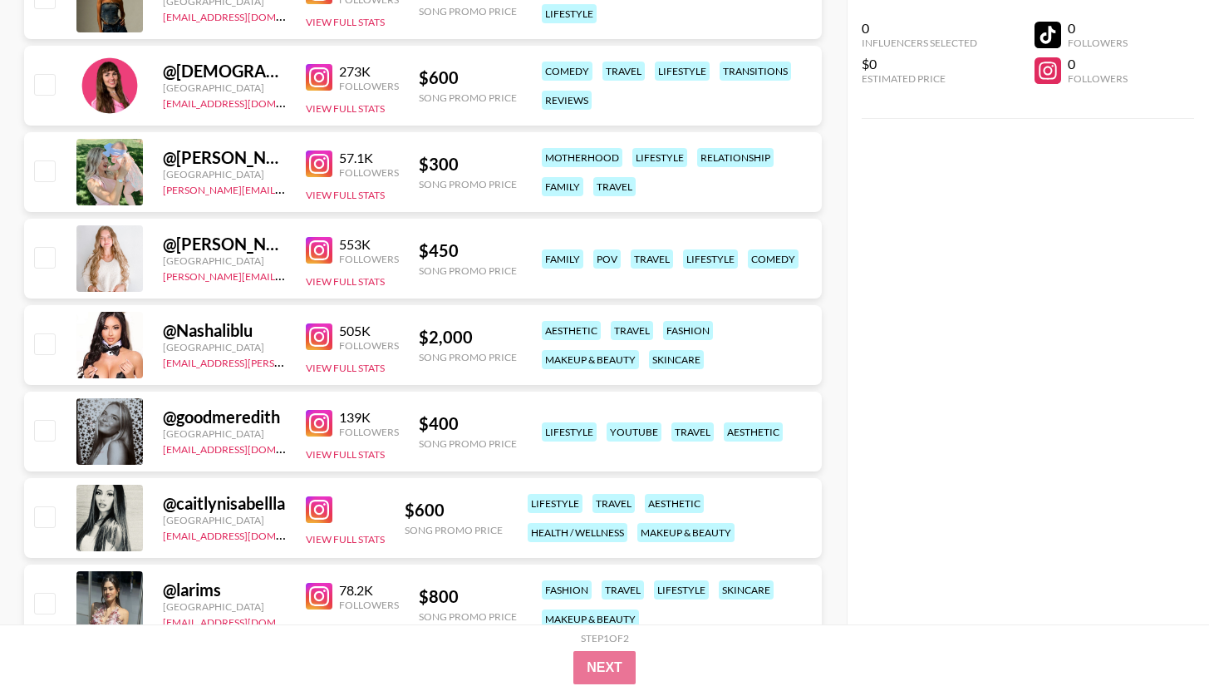
scroll to position [7135, 0]
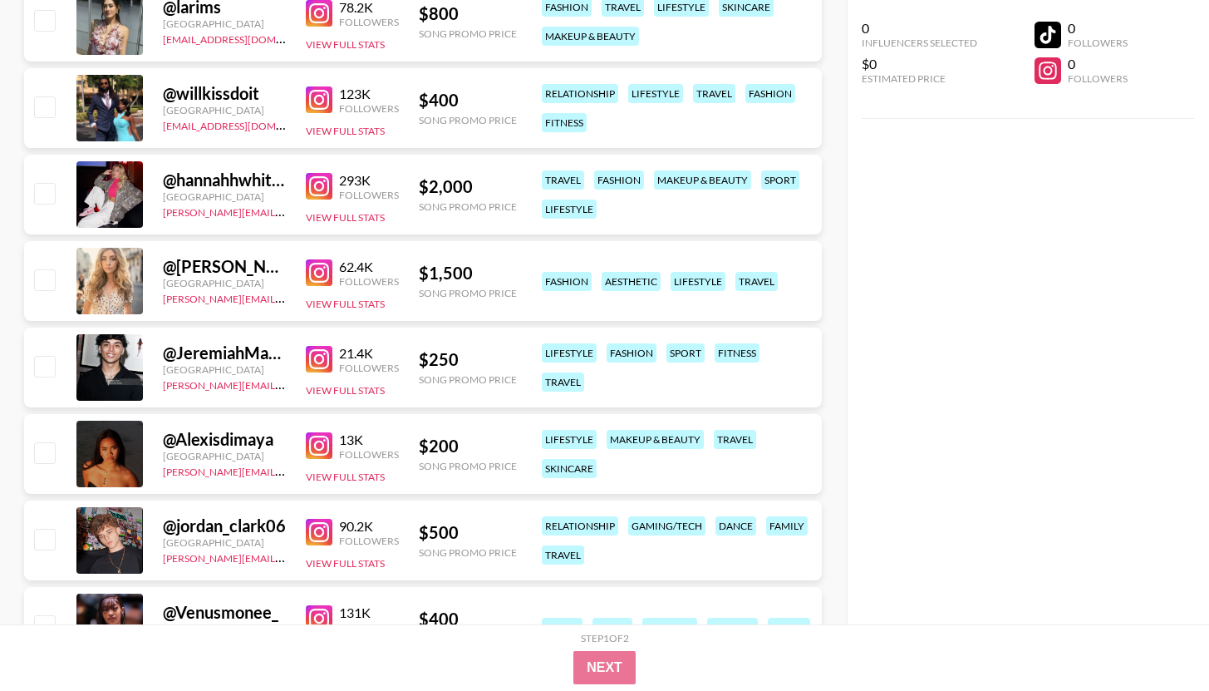
click at [323, 261] on img at bounding box center [319, 272] width 27 height 27
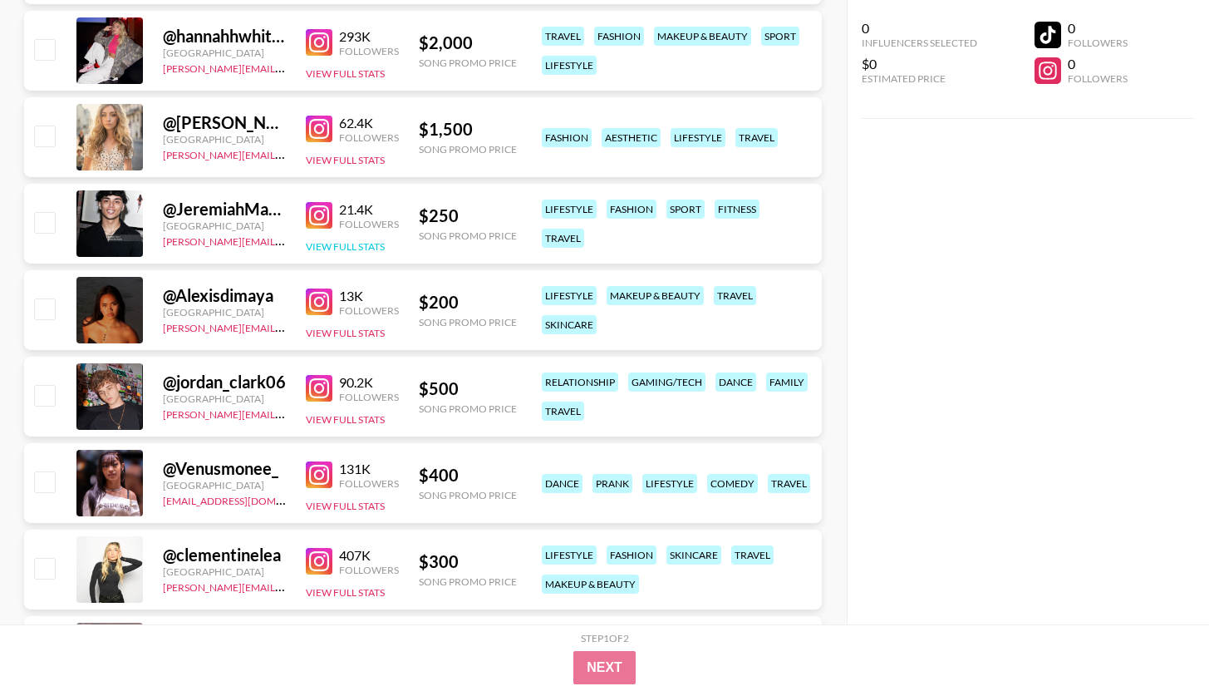
scroll to position [7452, 0]
